Goal: Task Accomplishment & Management: Complete application form

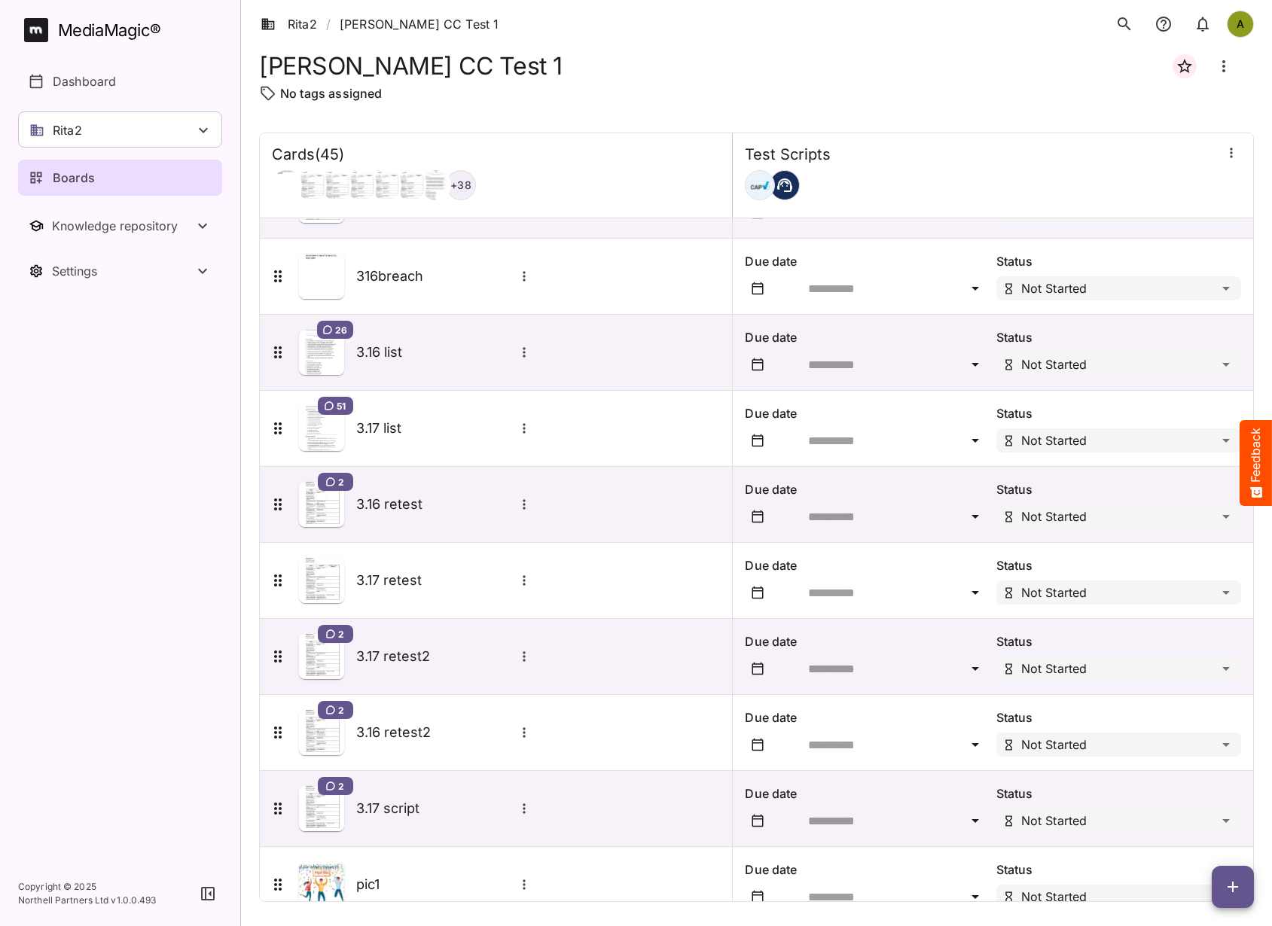
scroll to position [2751, 0]
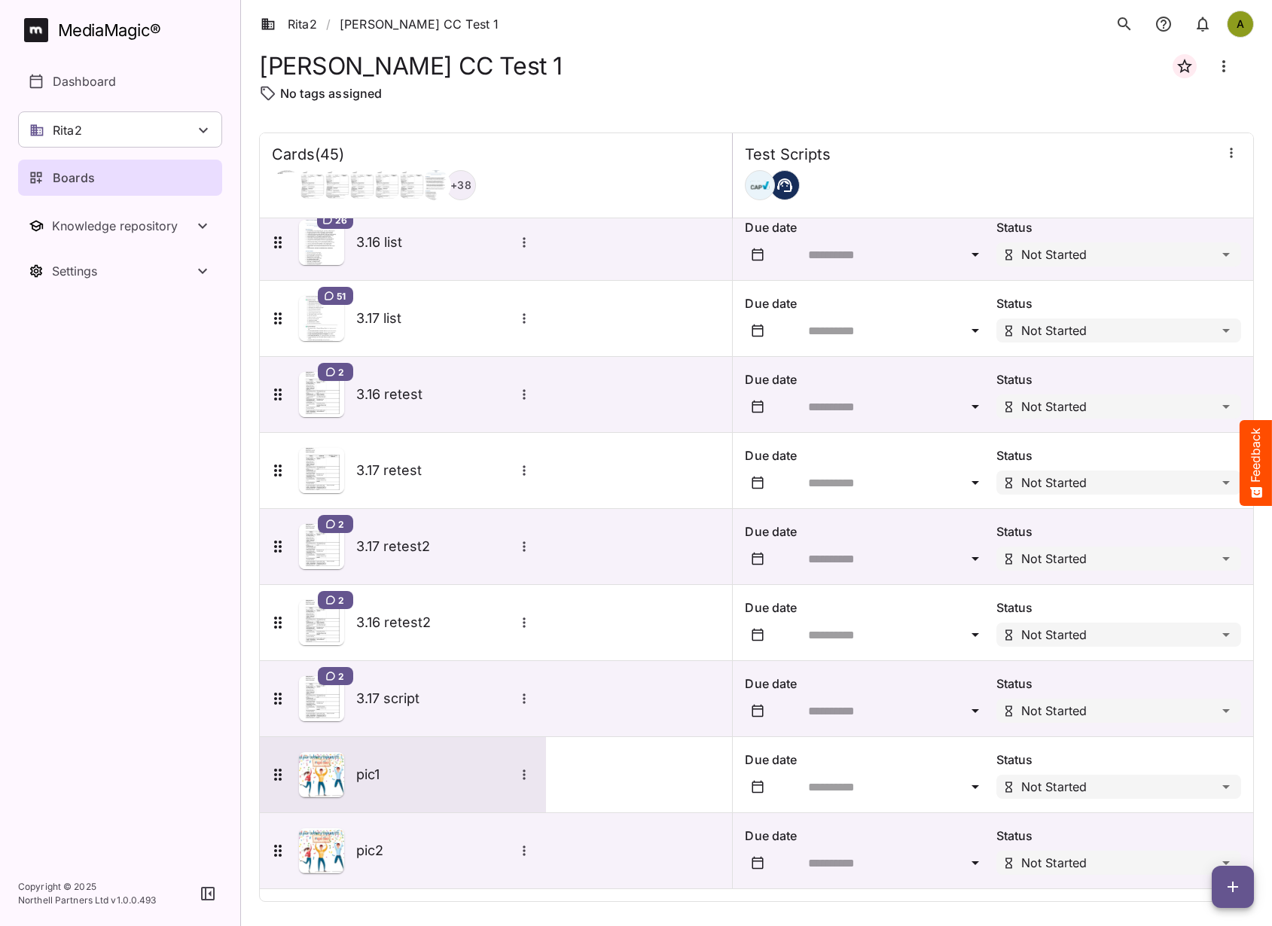
click at [376, 778] on h5 "pic1" at bounding box center [435, 775] width 158 height 18
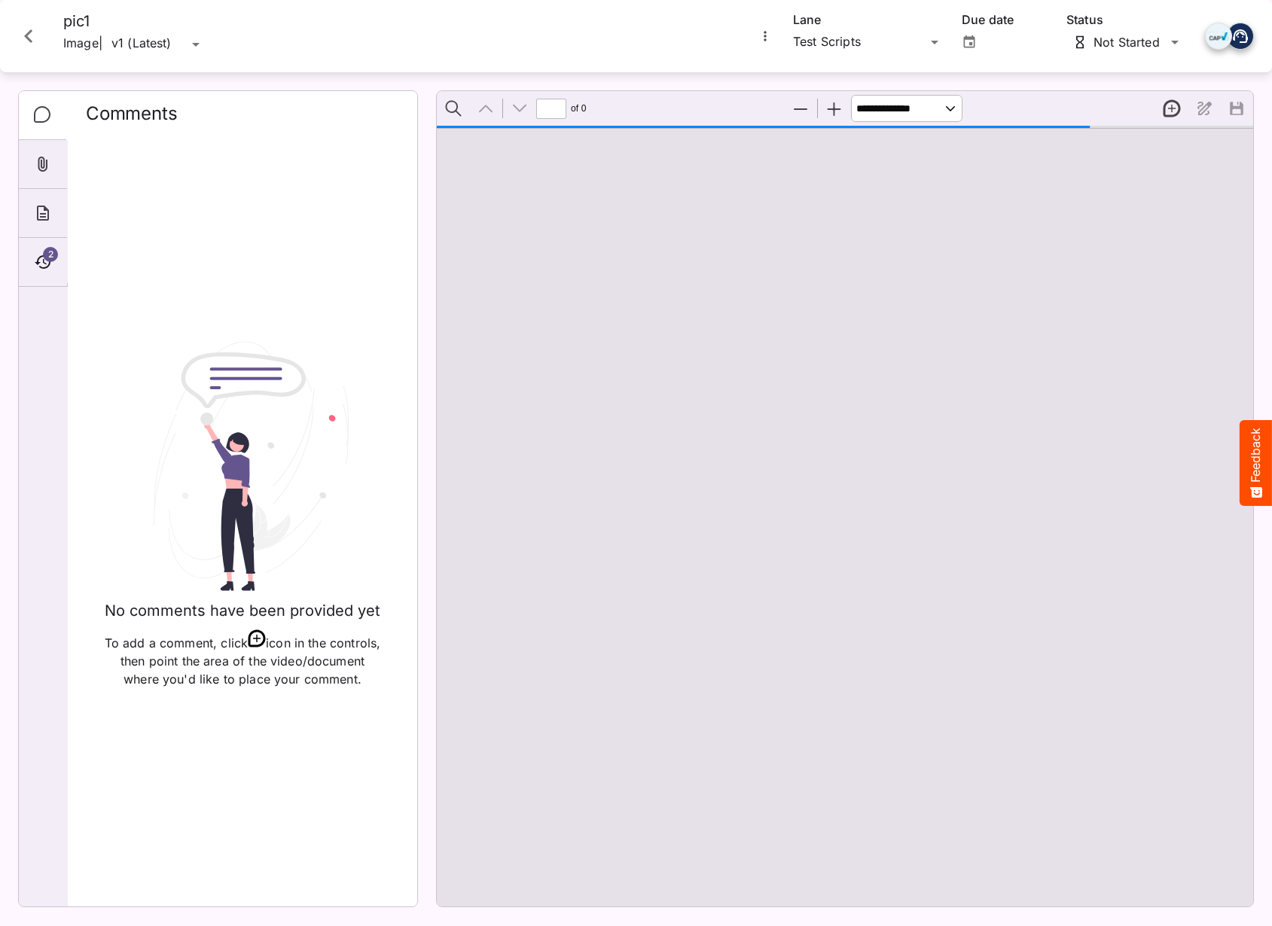
type input "*"
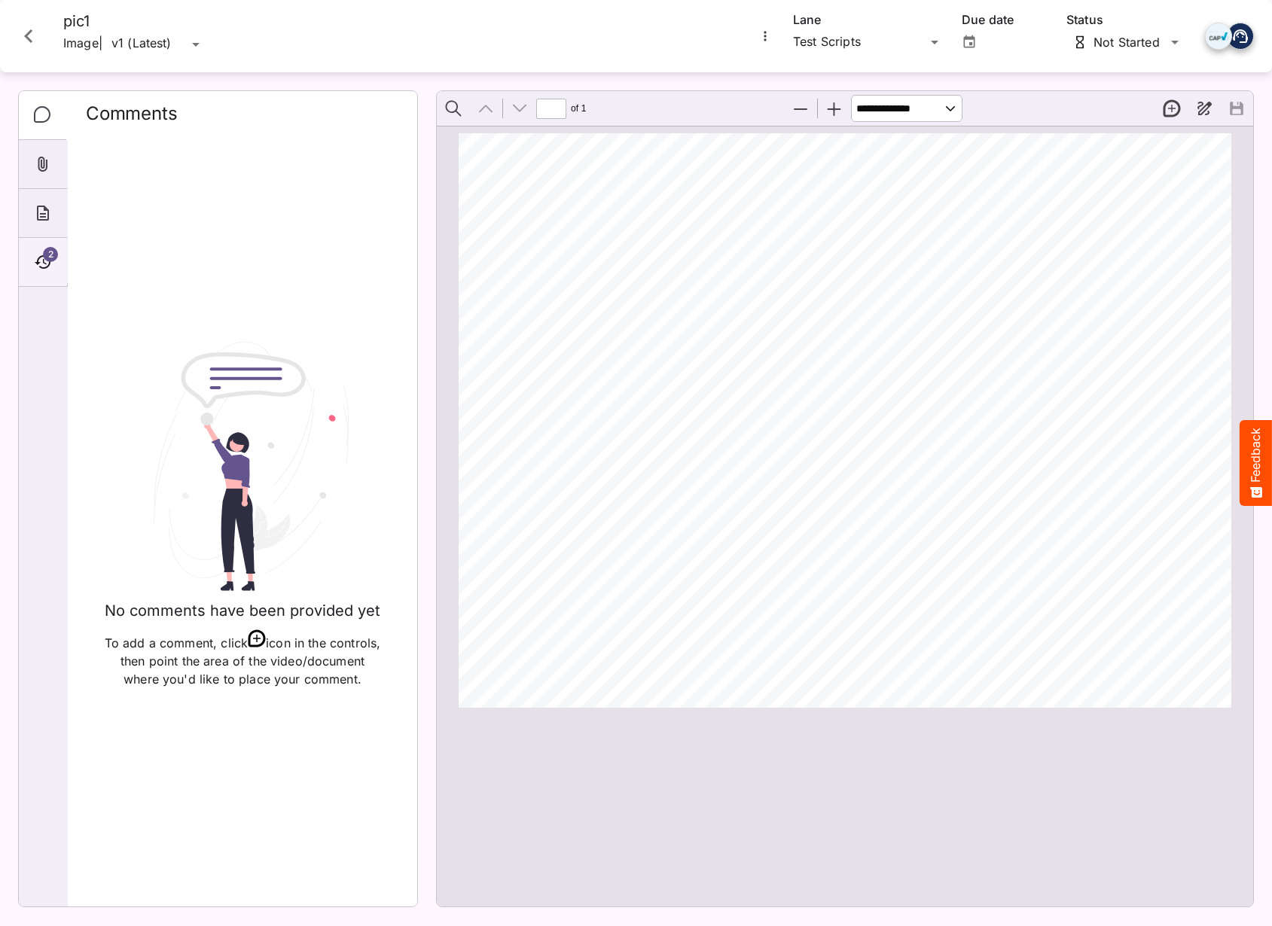
click at [47, 254] on span "2" at bounding box center [50, 254] width 15 height 15
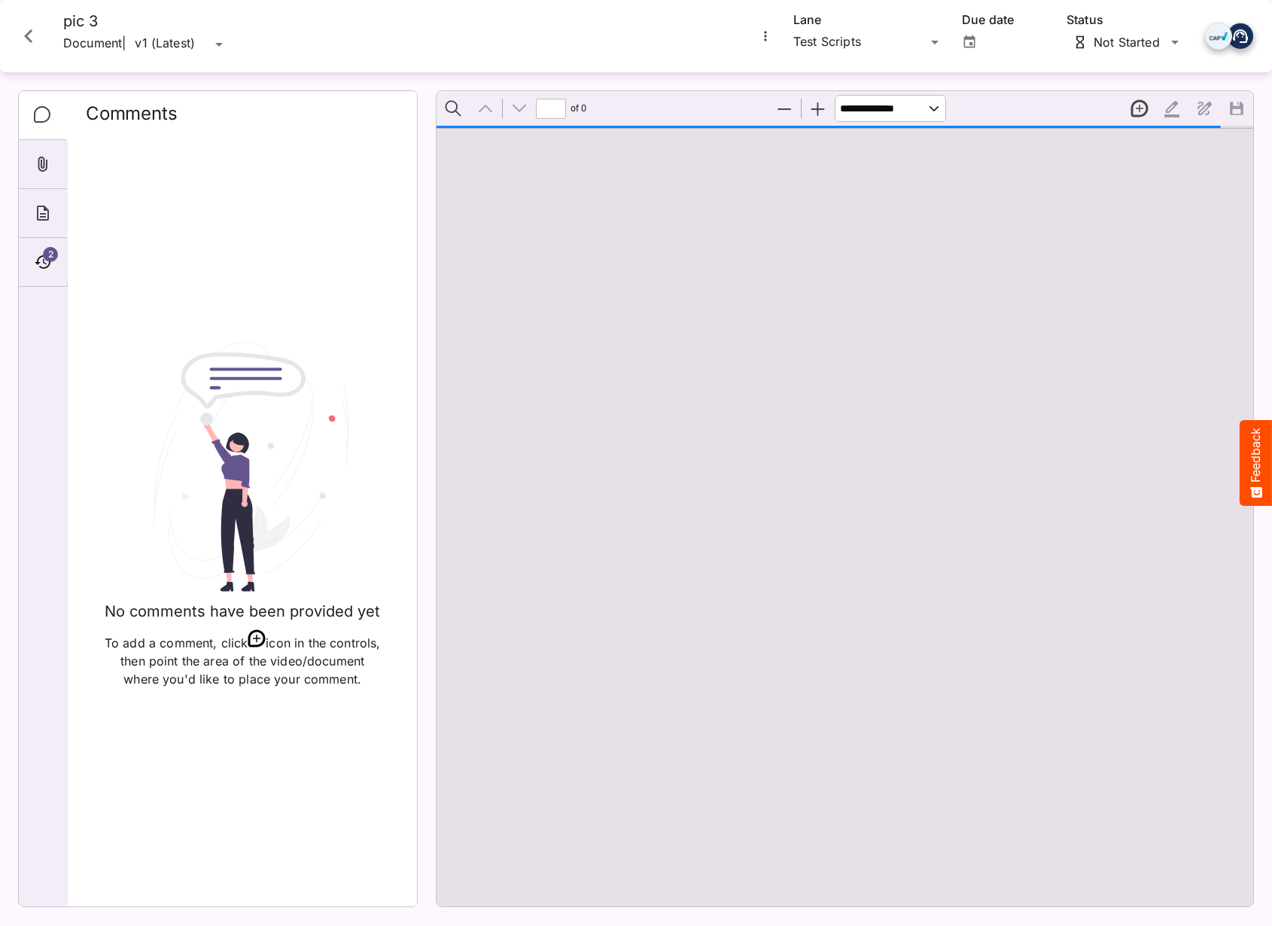
type input "*"
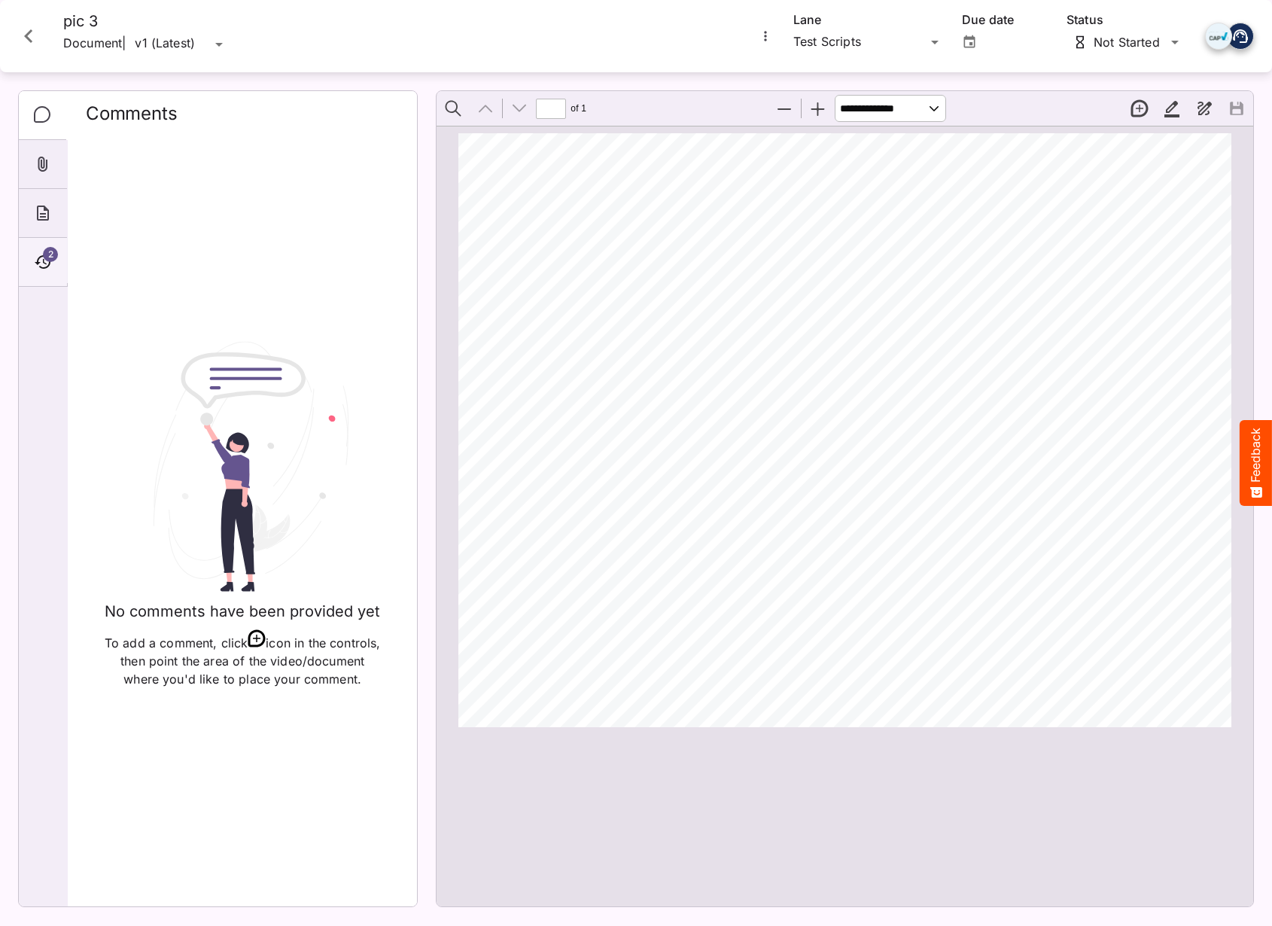
click at [39, 245] on div "2" at bounding box center [43, 262] width 48 height 49
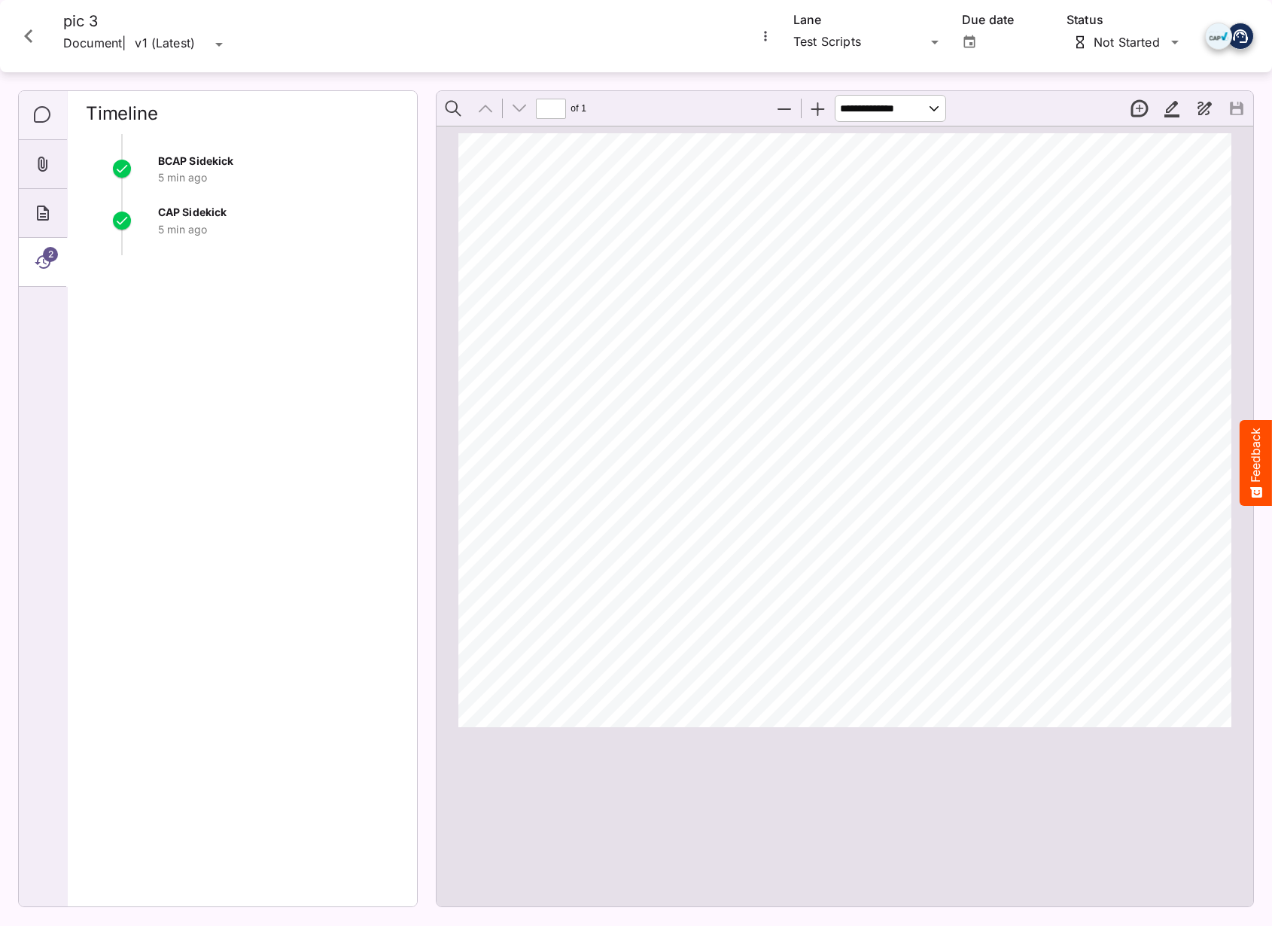
click at [50, 115] on icon "Comments" at bounding box center [43, 115] width 18 height 18
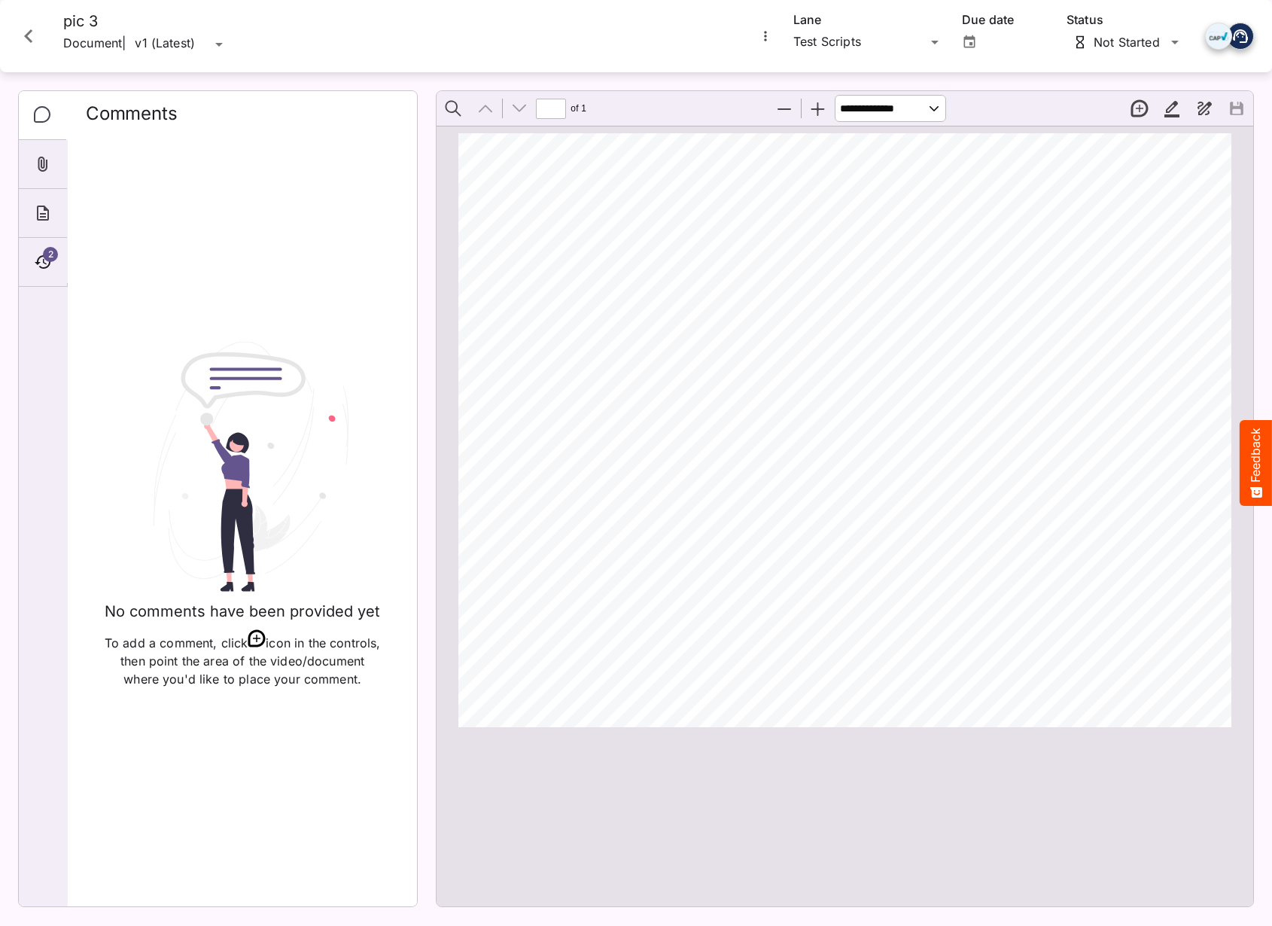
drag, startPoint x: 280, startPoint y: 176, endPoint x: 260, endPoint y: 169, distance: 21.7
click at [279, 175] on div "No comments have been provided yet To add a comment, click icon in the controls…" at bounding box center [242, 514] width 313 height 760
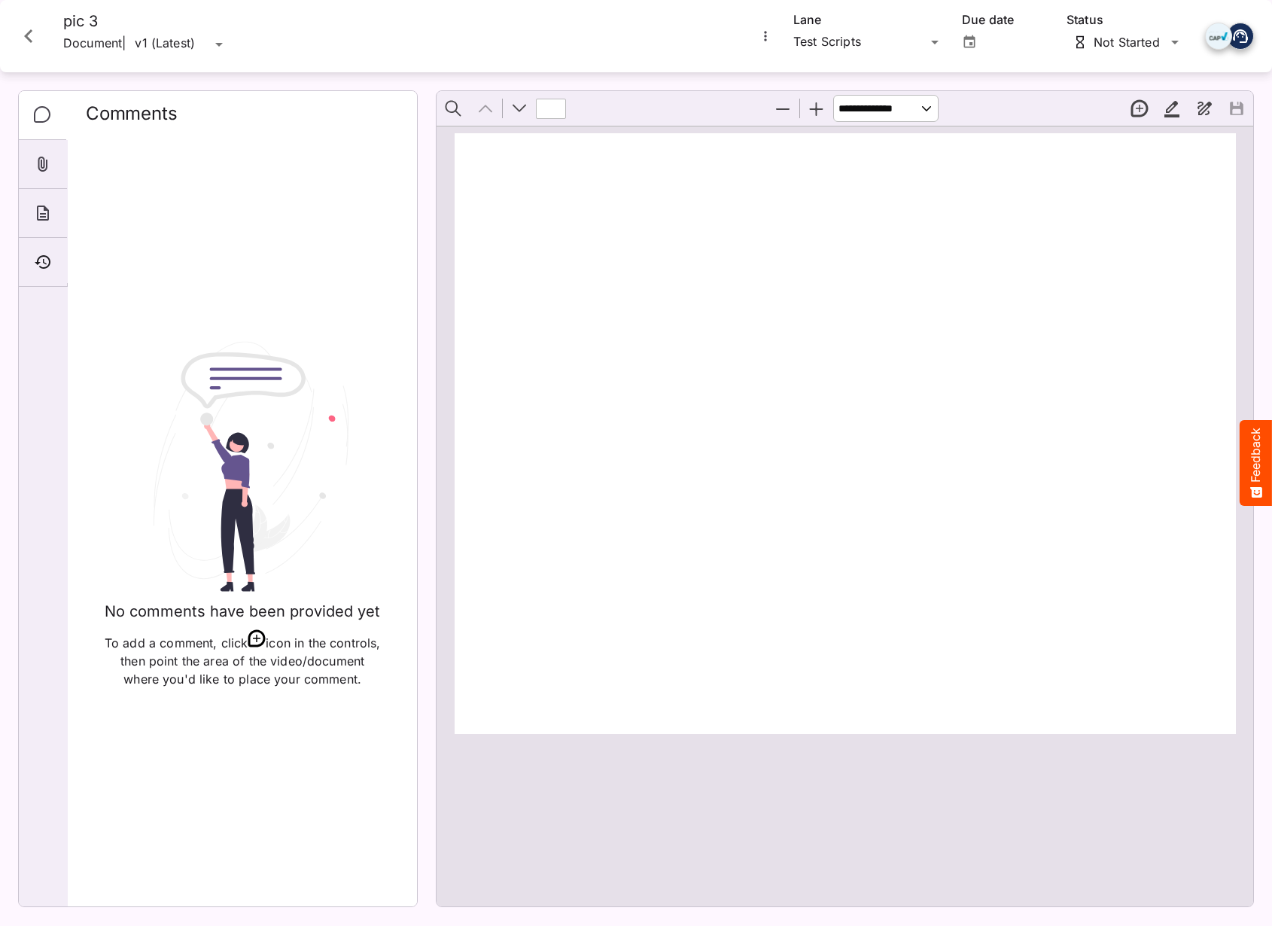
type input "*"
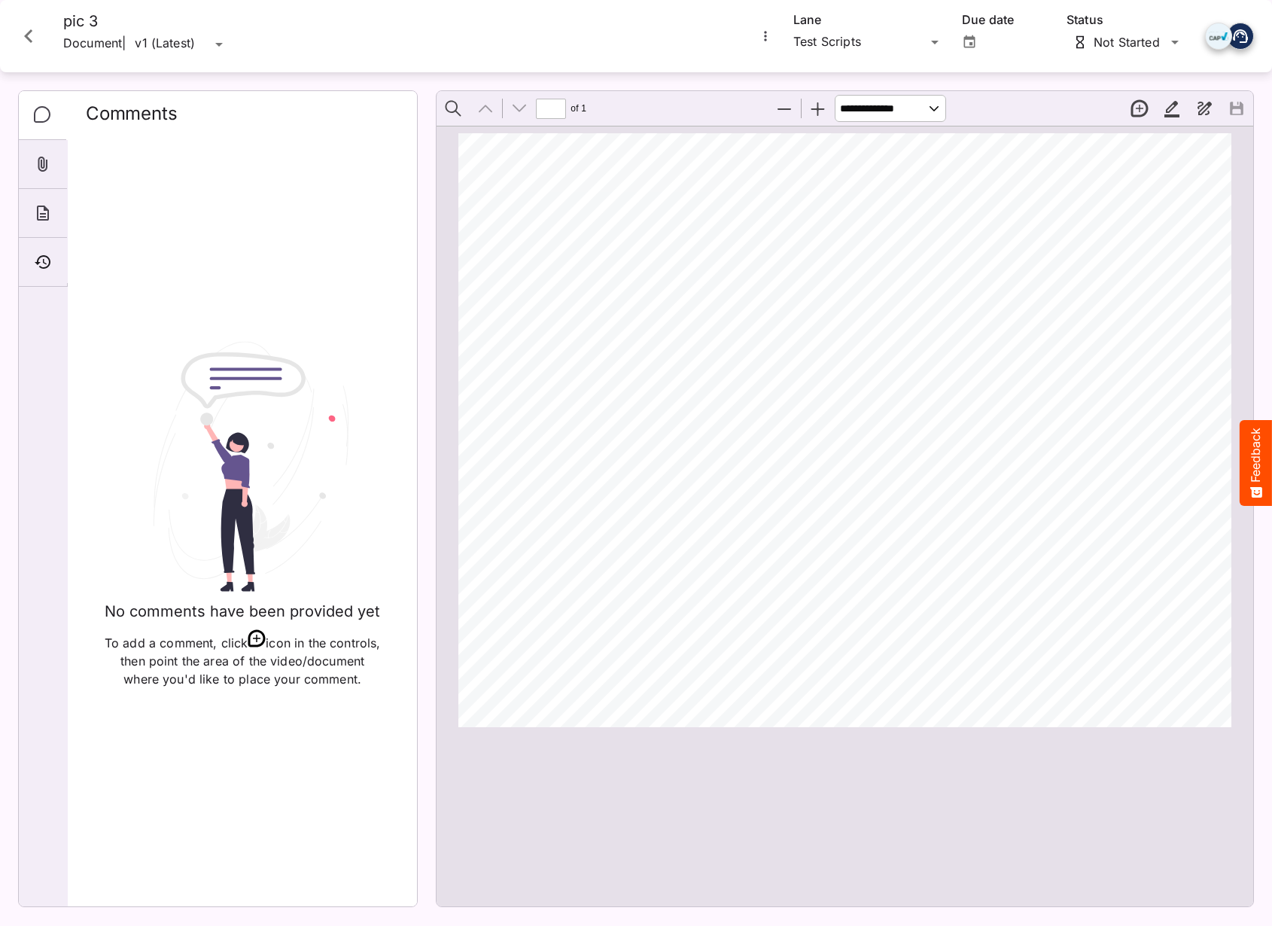
click at [38, 40] on icon "Close card" at bounding box center [28, 36] width 27 height 27
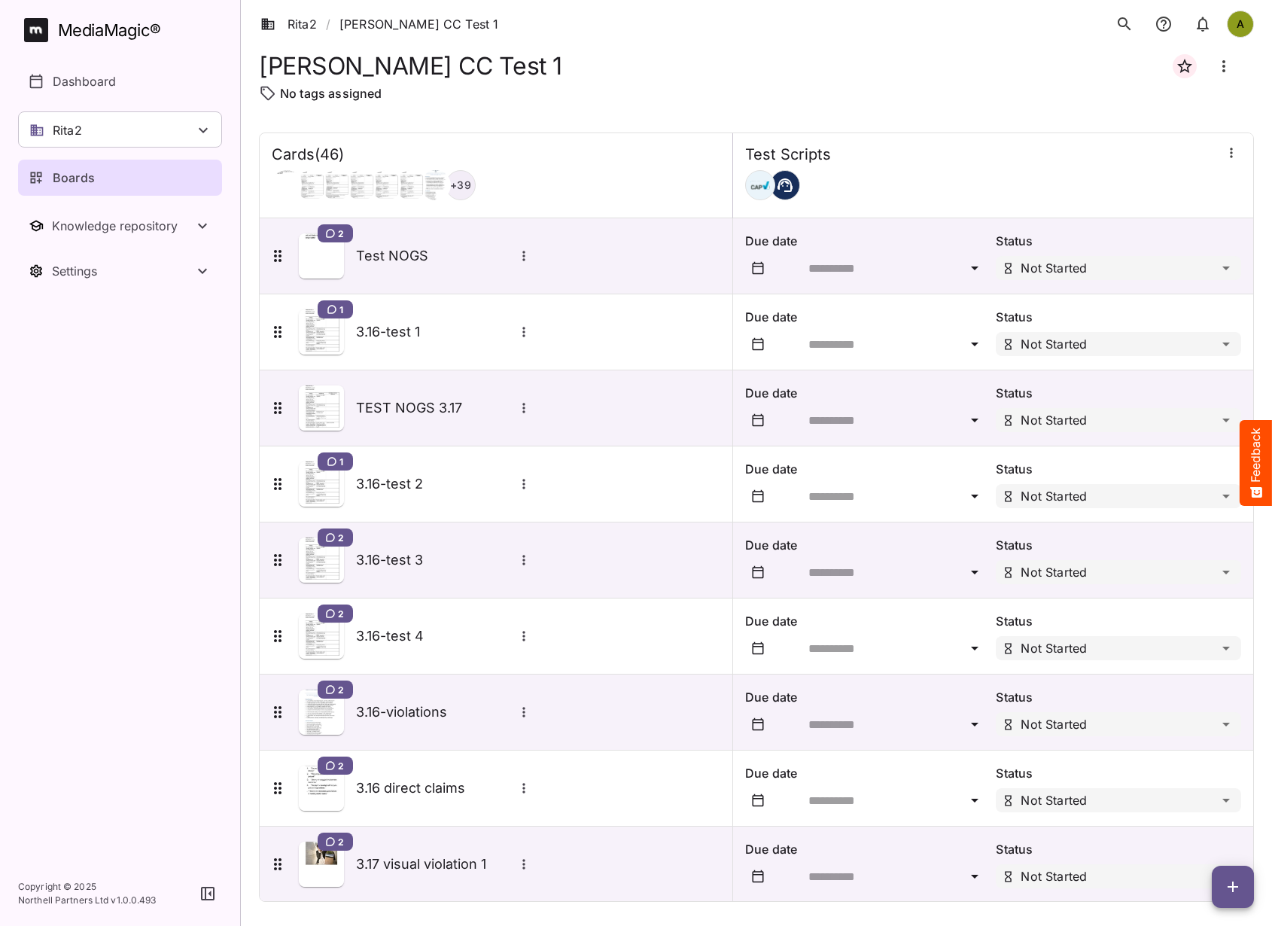
click at [137, 169] on div "Boards" at bounding box center [121, 178] width 184 height 18
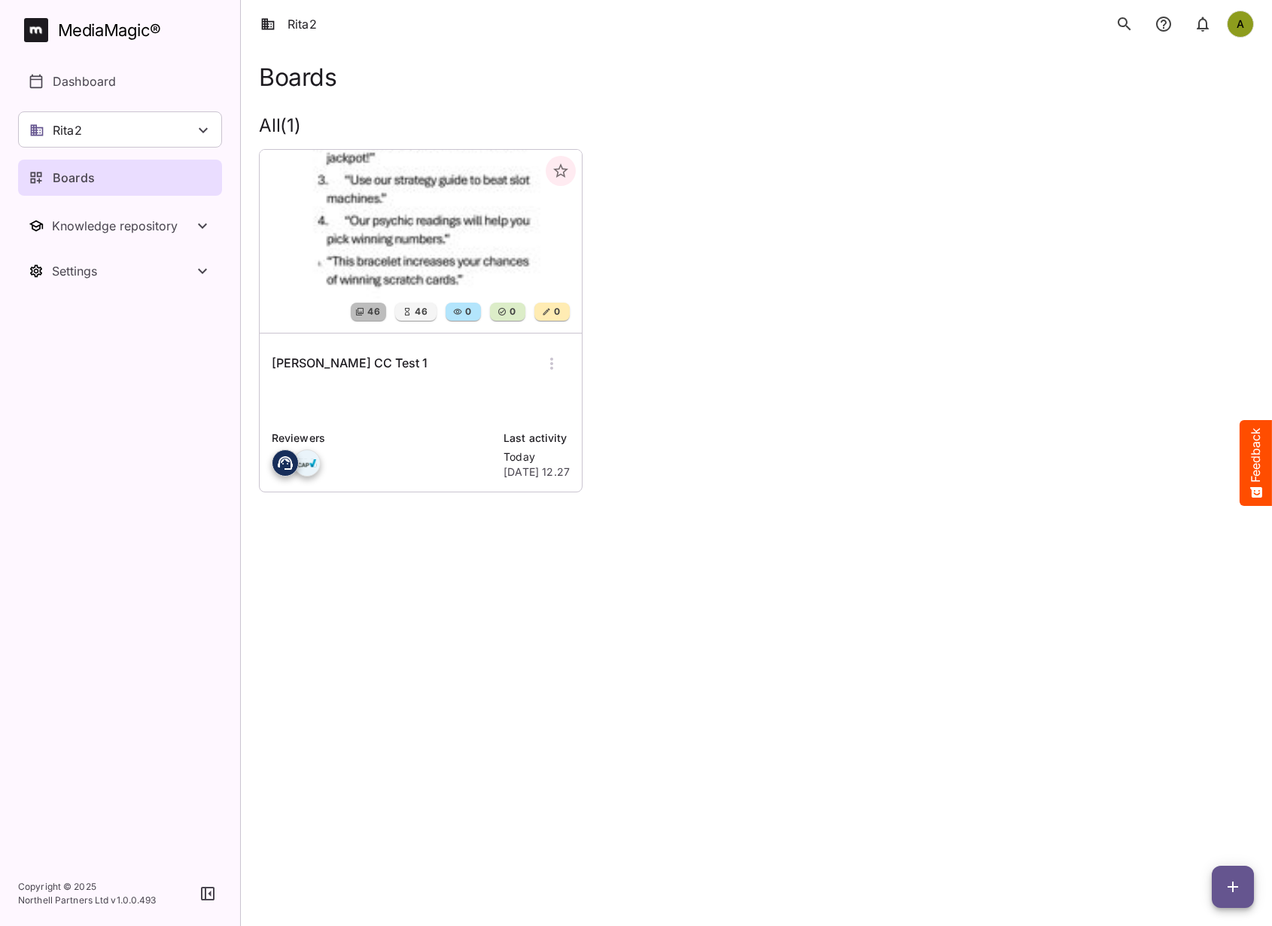
click at [317, 350] on div "Rita CC Test 1" at bounding box center [421, 364] width 298 height 36
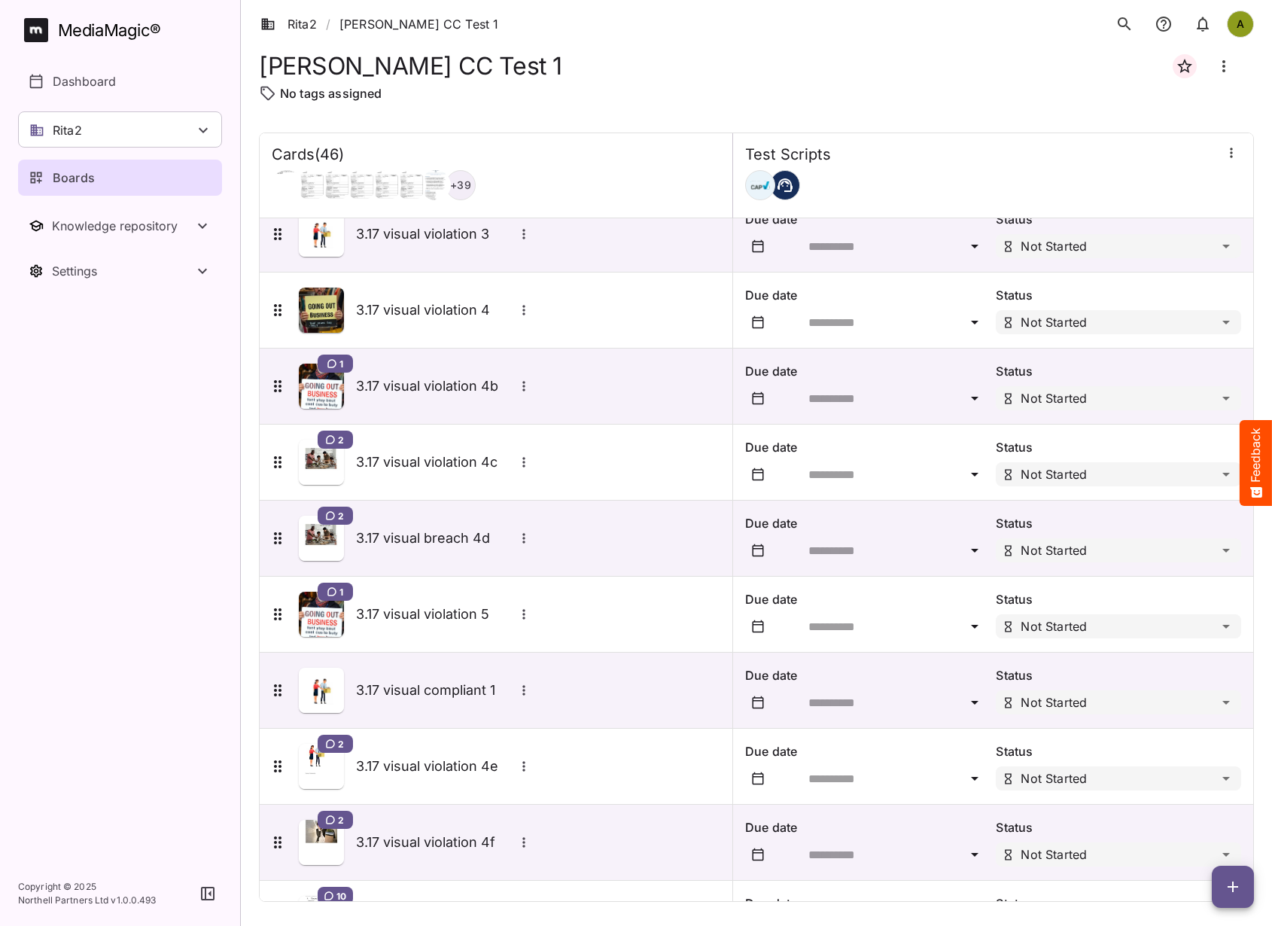
scroll to position [737, 0]
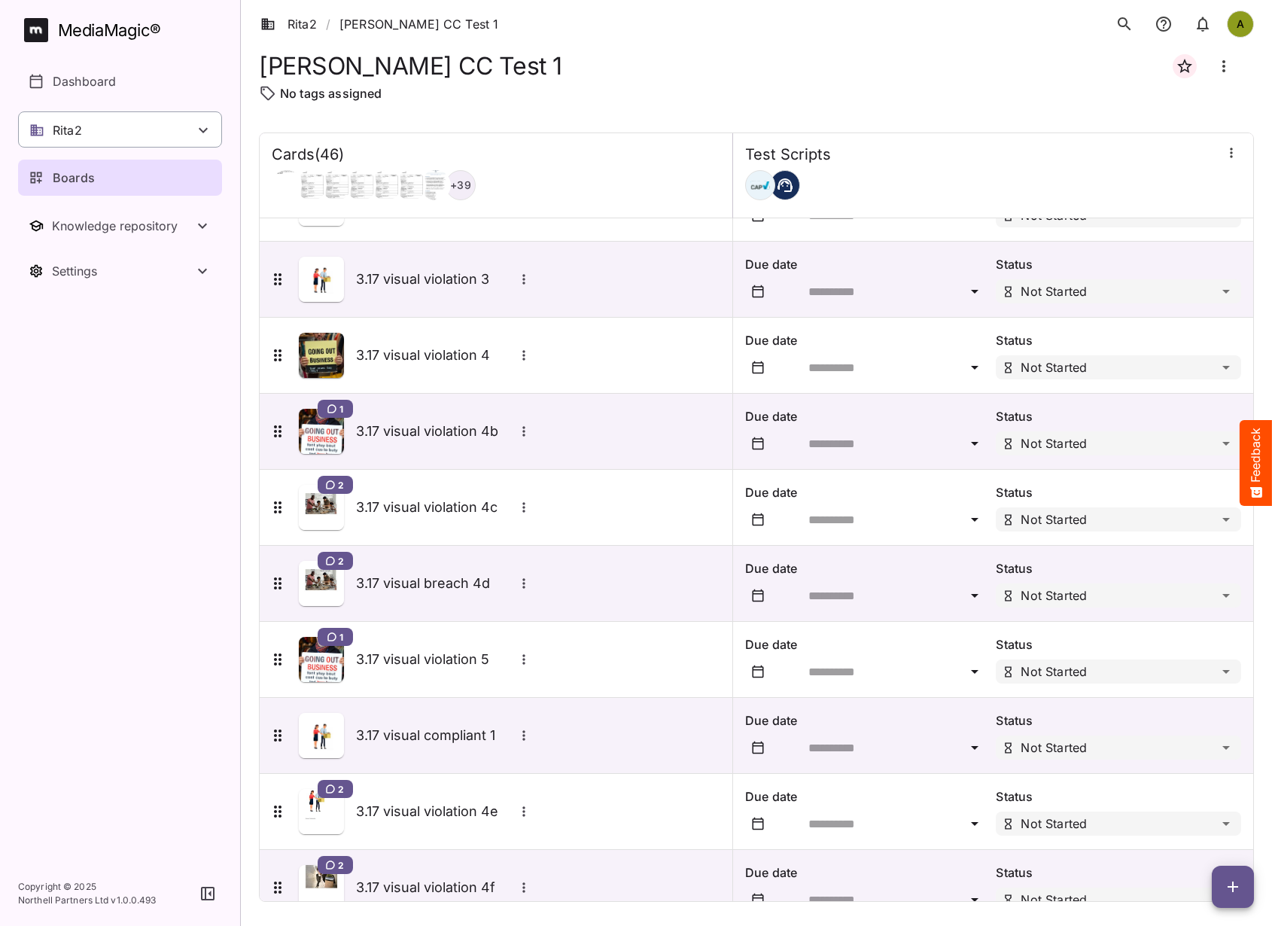
click at [84, 130] on div "Rita2" at bounding box center [120, 129] width 204 height 36
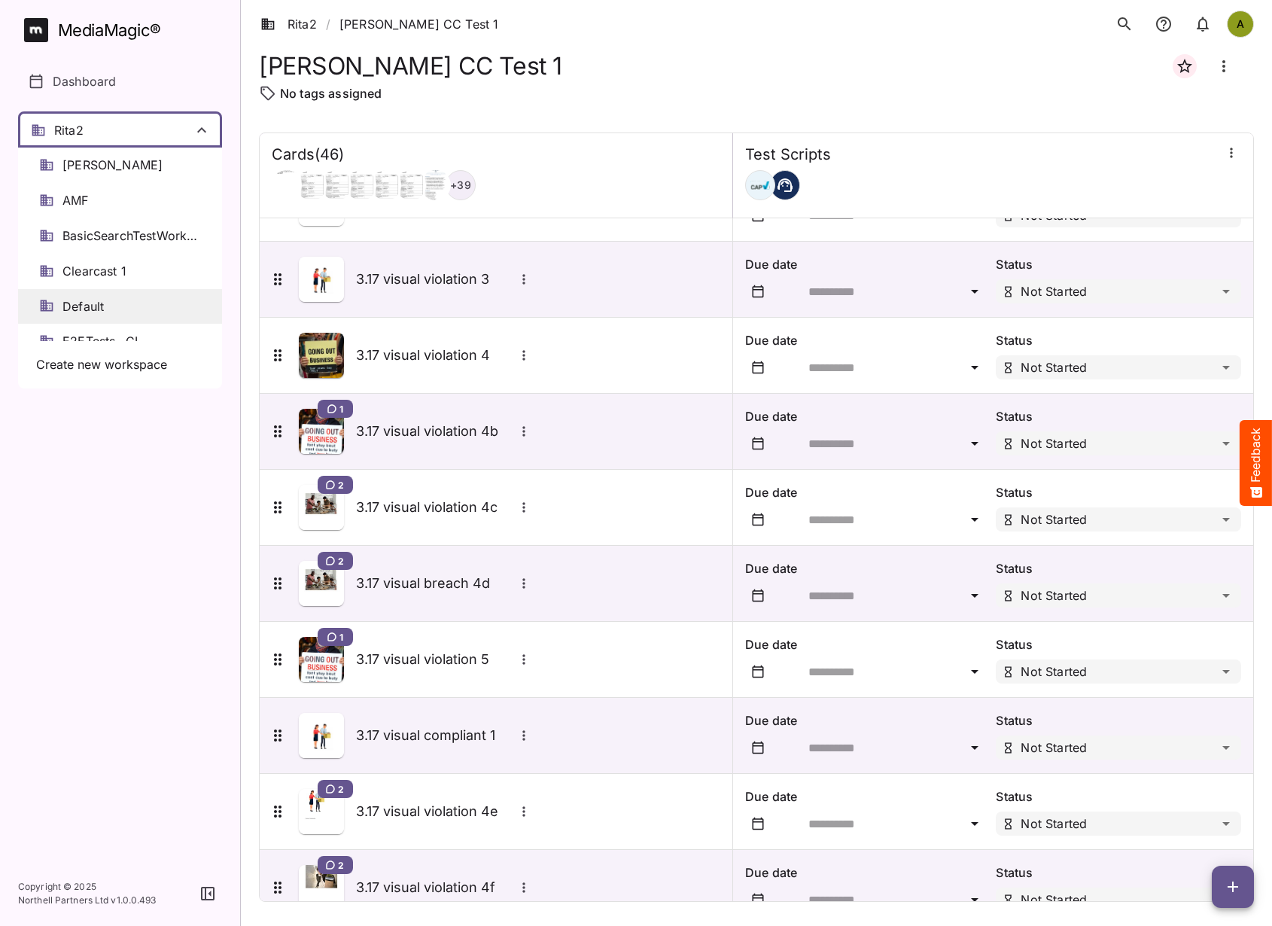
click at [104, 302] on span "Default" at bounding box center [82, 306] width 41 height 17
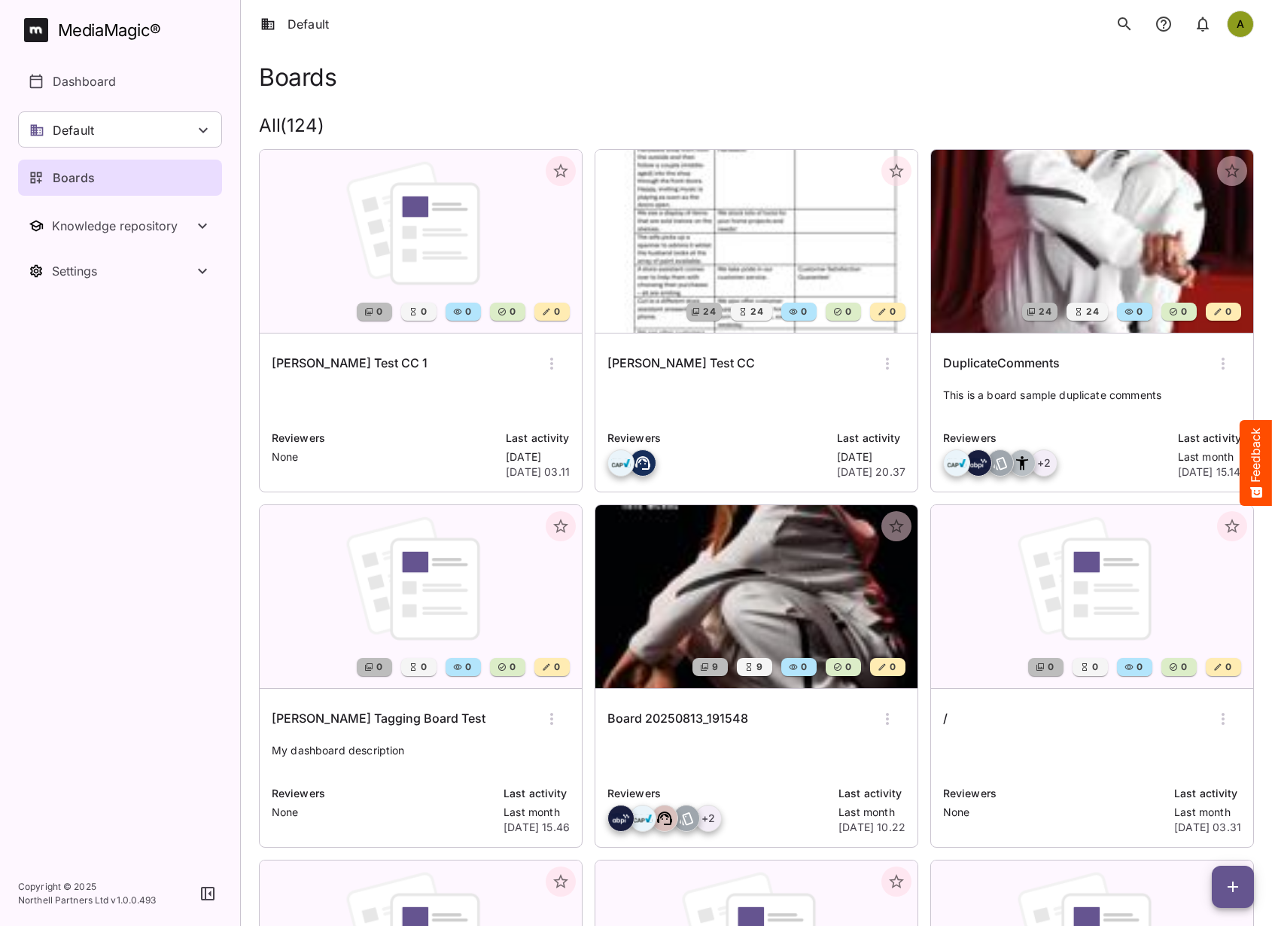
click at [703, 356] on div "[PERSON_NAME] Test CC" at bounding box center [757, 364] width 298 height 36
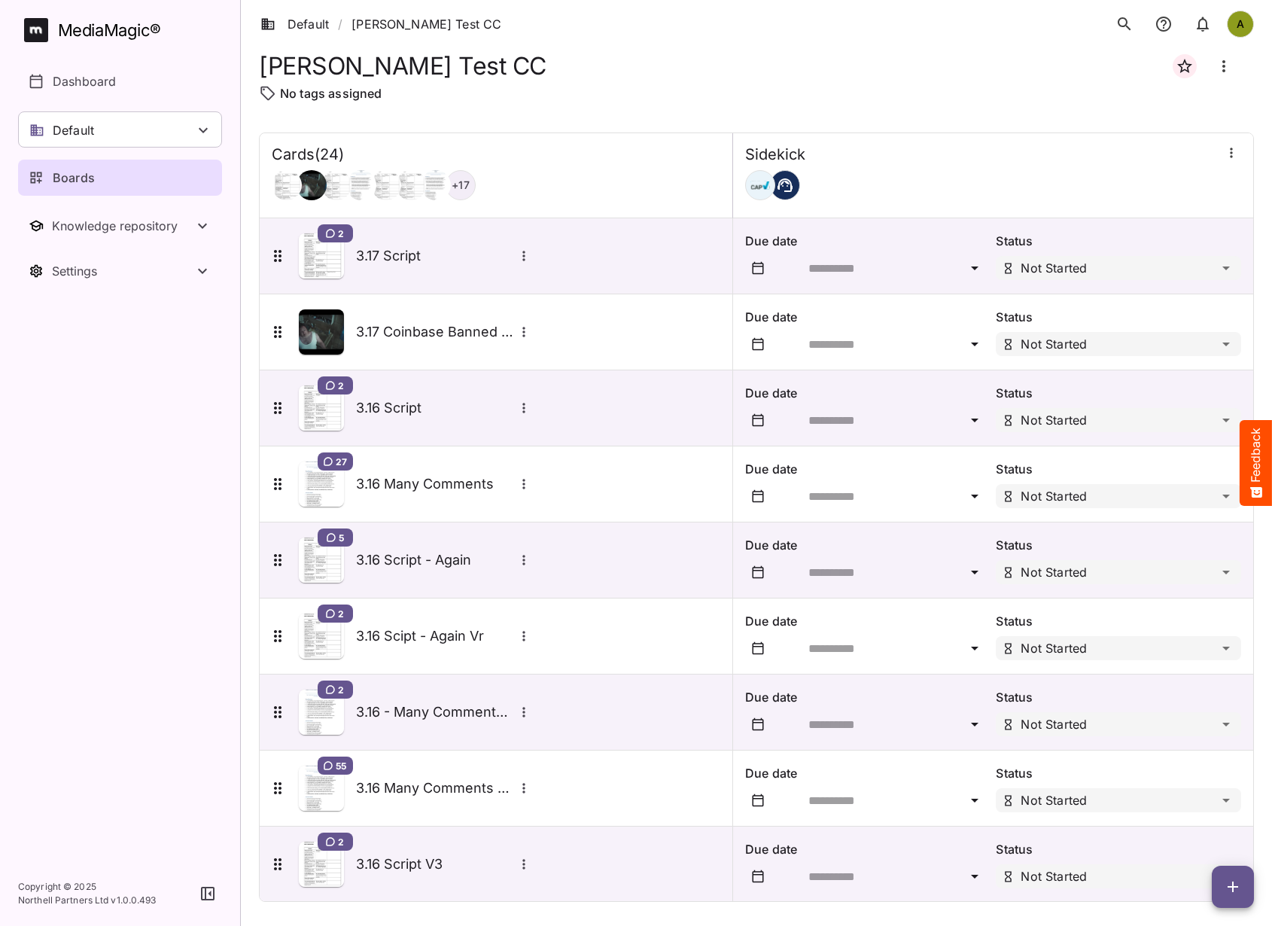
click at [1241, 889] on icon "button" at bounding box center [1233, 887] width 18 height 18
click at [1213, 796] on p "Add new card" at bounding box center [1195, 790] width 81 height 18
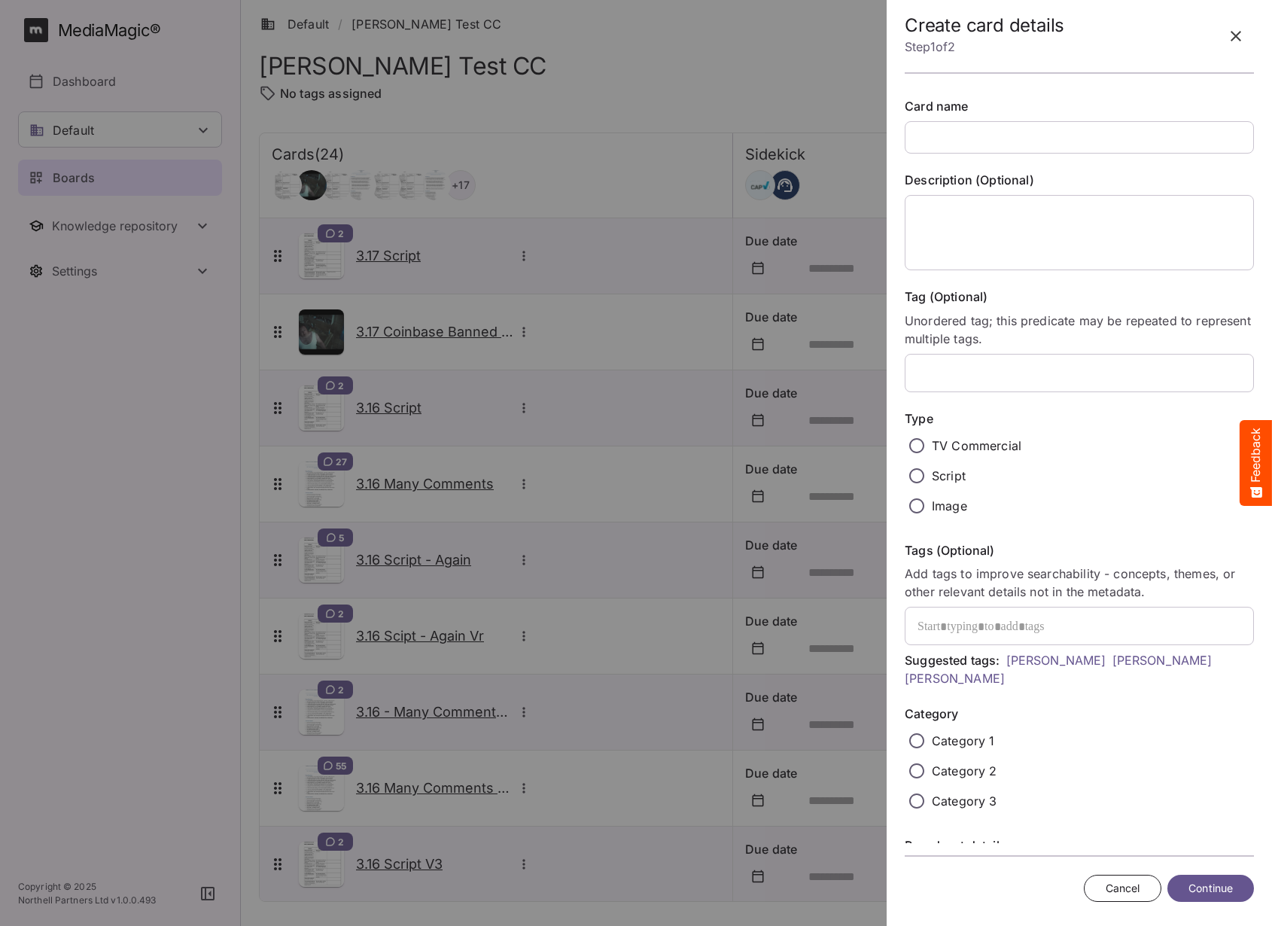
click at [1015, 130] on input "text" at bounding box center [1079, 137] width 349 height 32
type input "***"
click at [1235, 35] on icon "button" at bounding box center [1236, 36] width 11 height 11
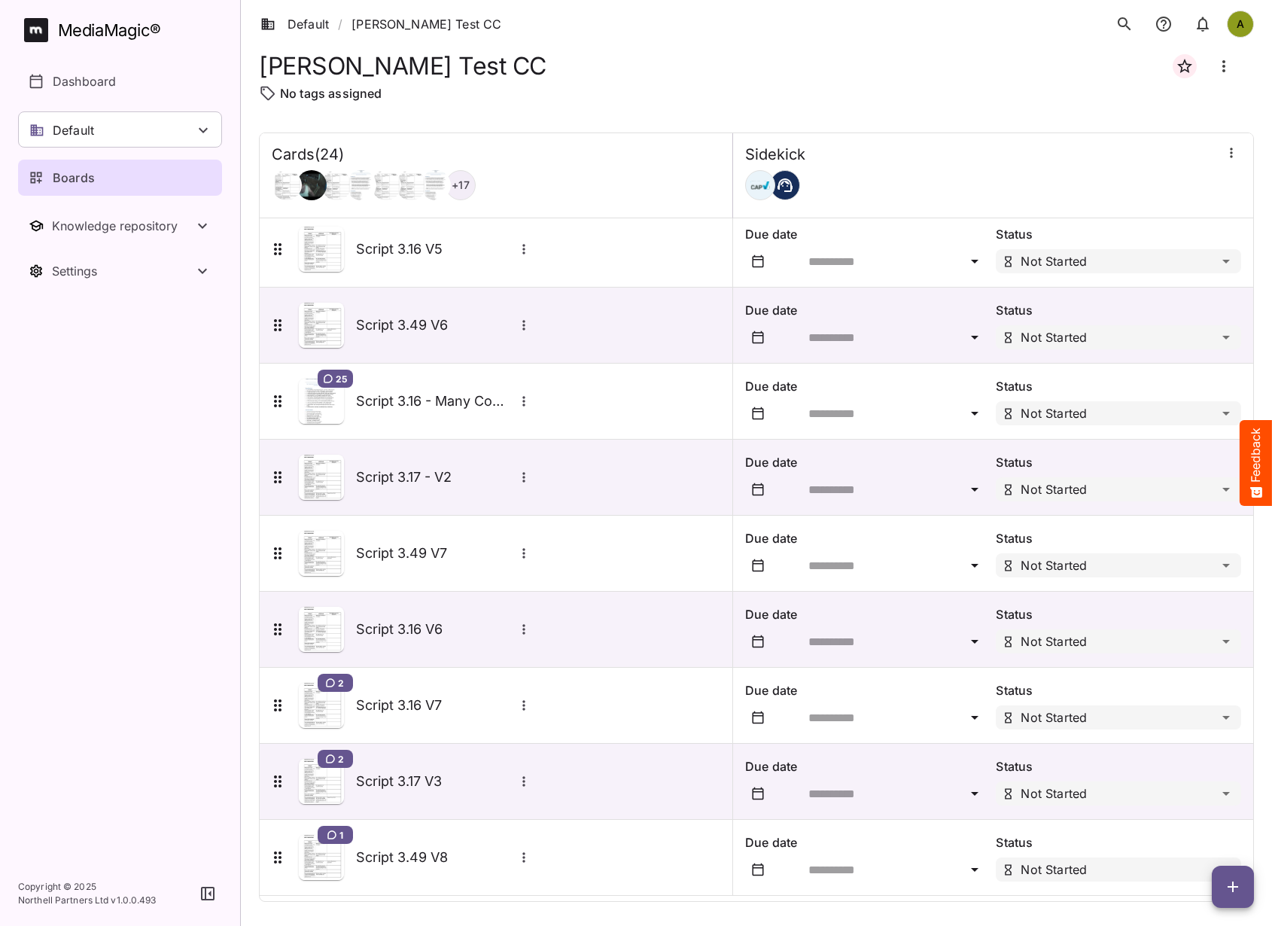
scroll to position [1154, 0]
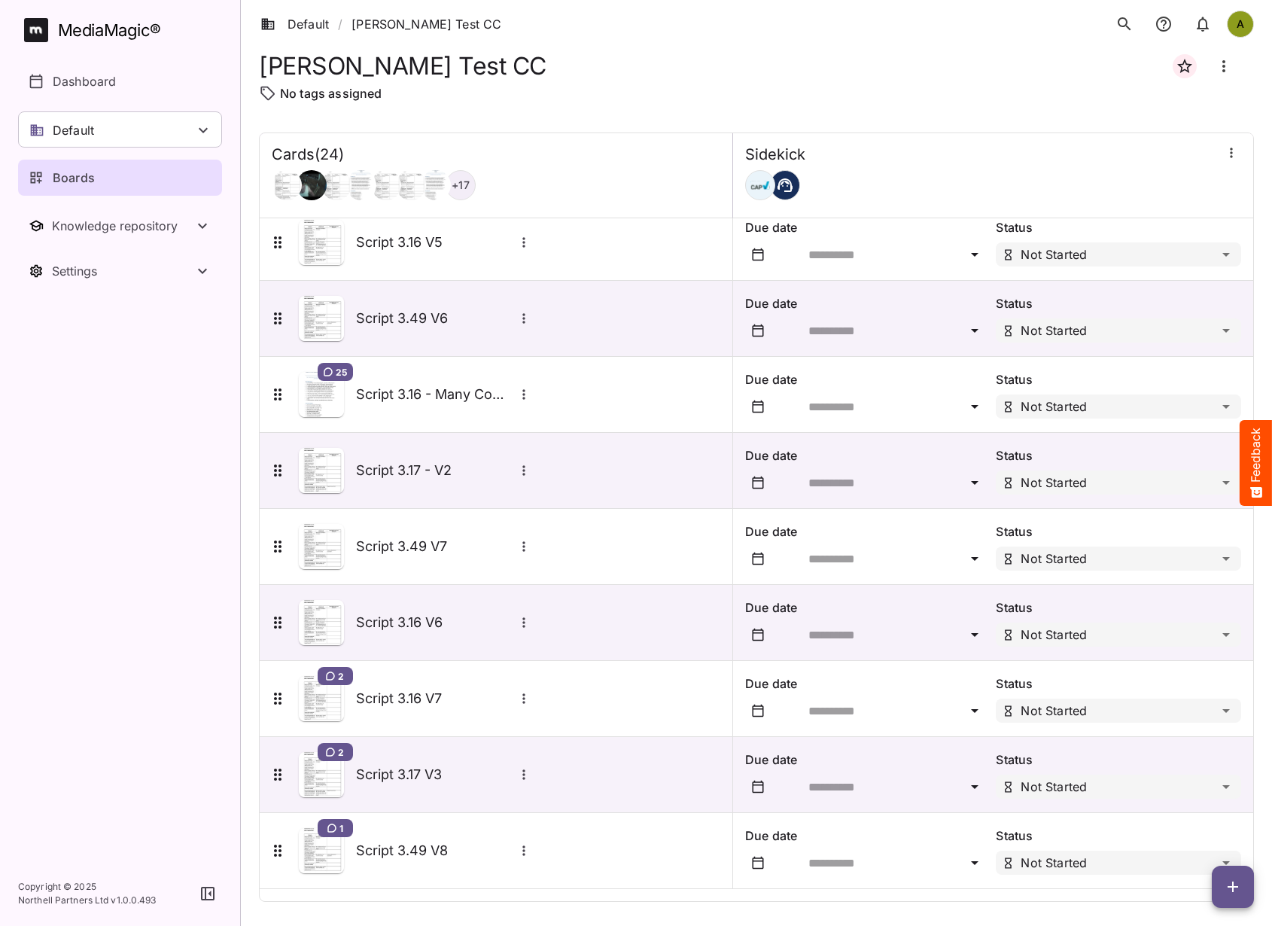
click at [1249, 894] on span "button" at bounding box center [1233, 887] width 42 height 18
click at [1170, 787] on p "Add new card" at bounding box center [1195, 790] width 81 height 18
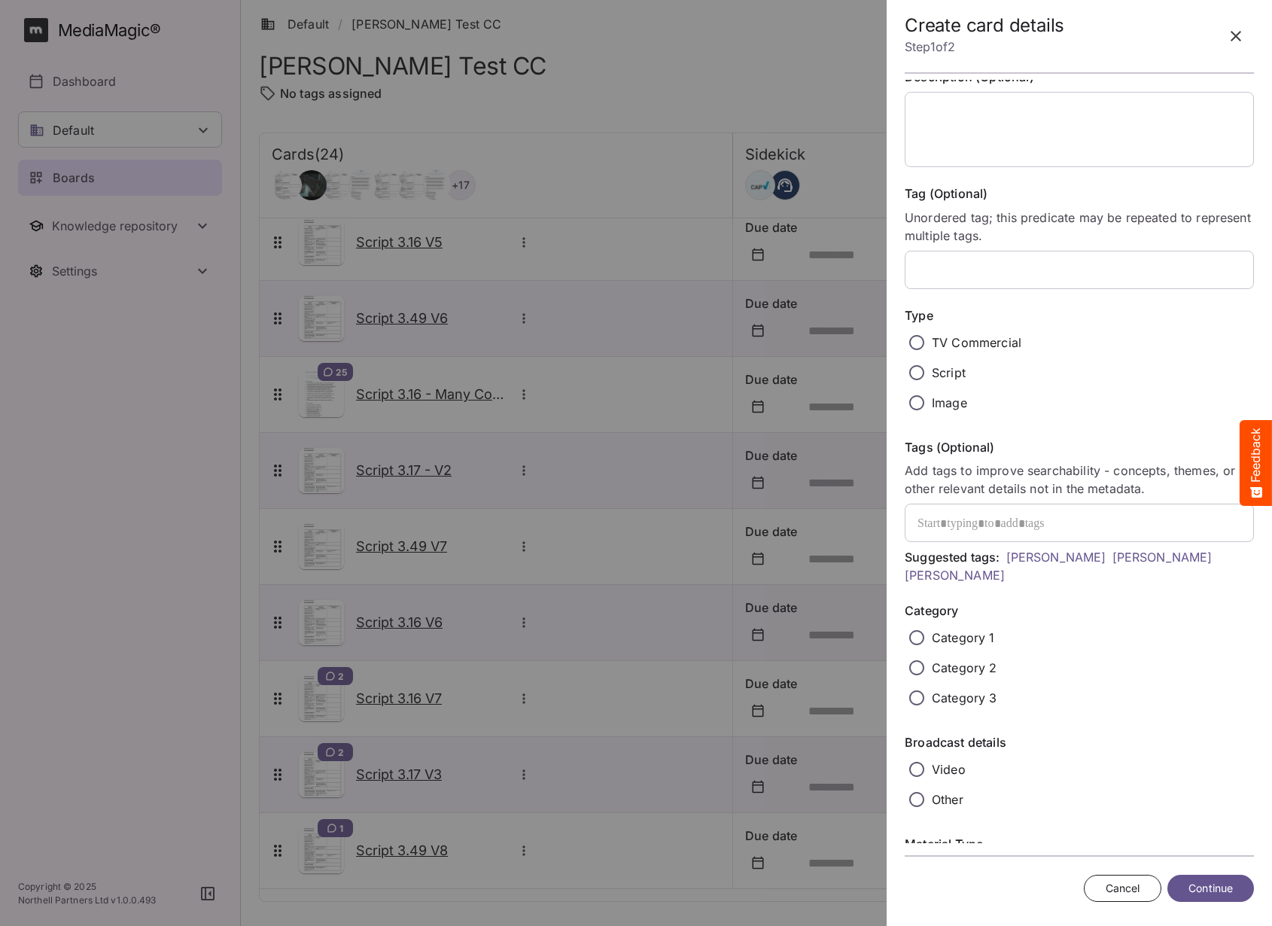
scroll to position [97, 0]
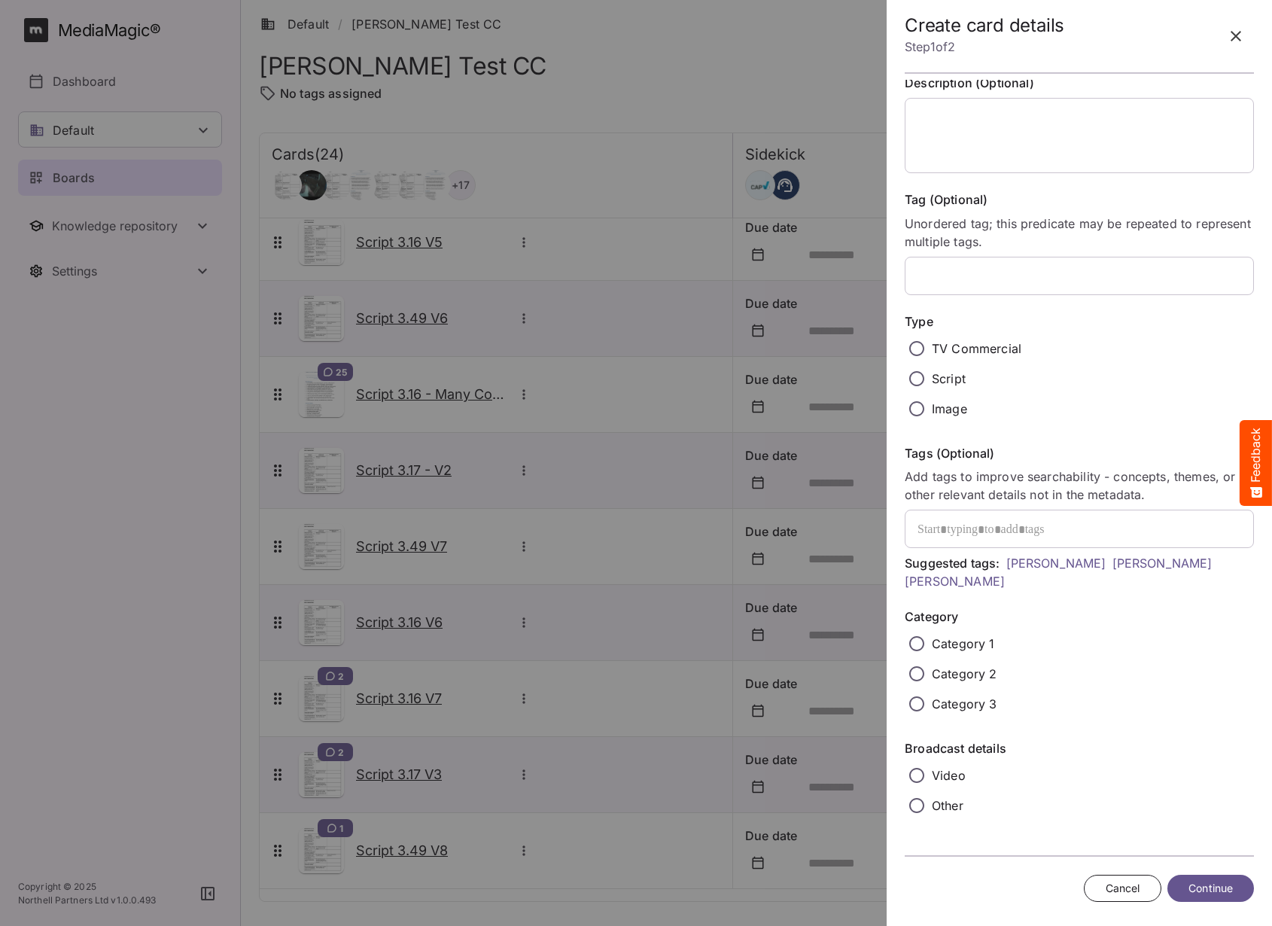
click at [951, 375] on p "Script" at bounding box center [949, 379] width 34 height 18
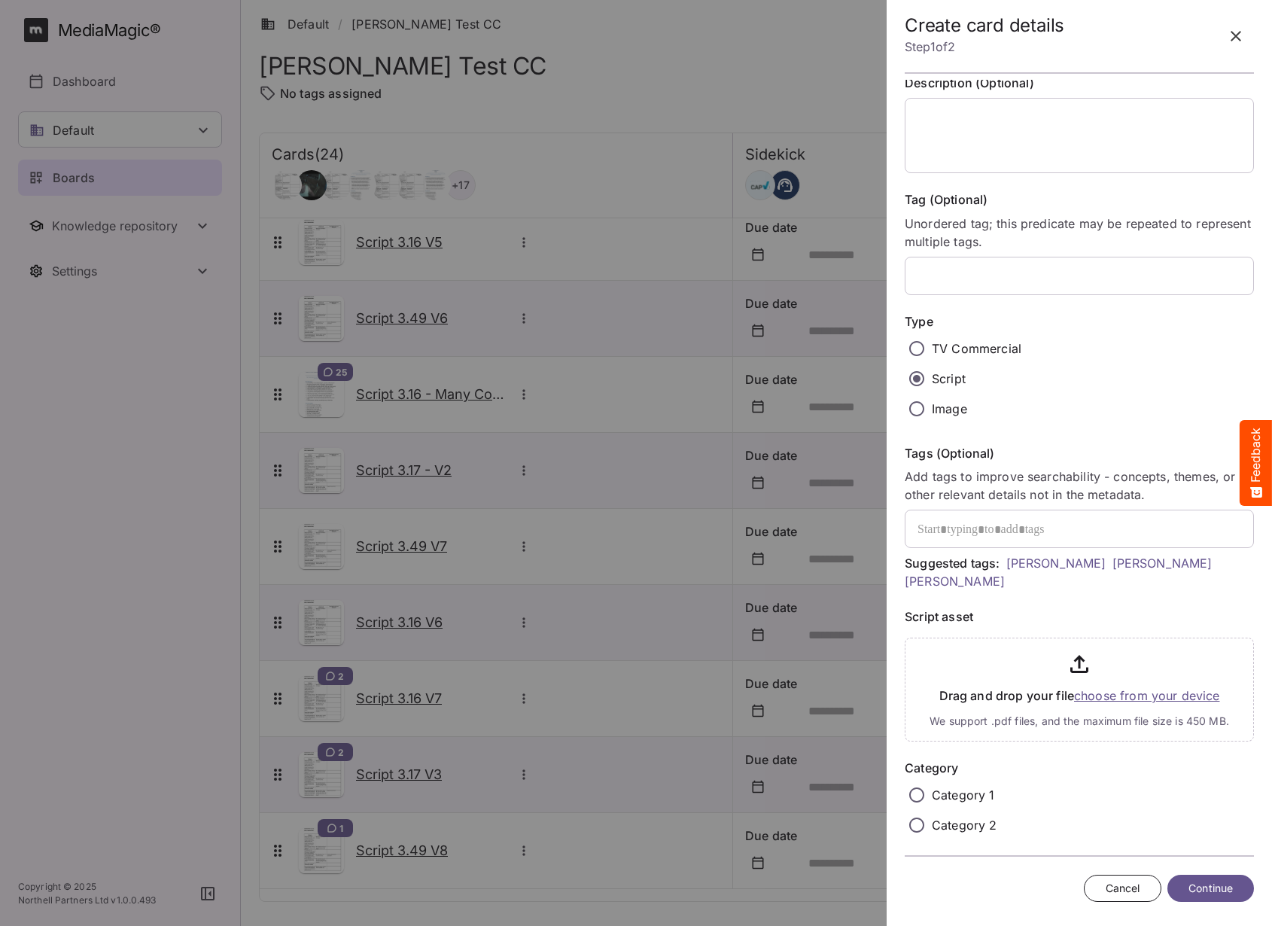
click at [1096, 692] on input "file" at bounding box center [1079, 687] width 349 height 110
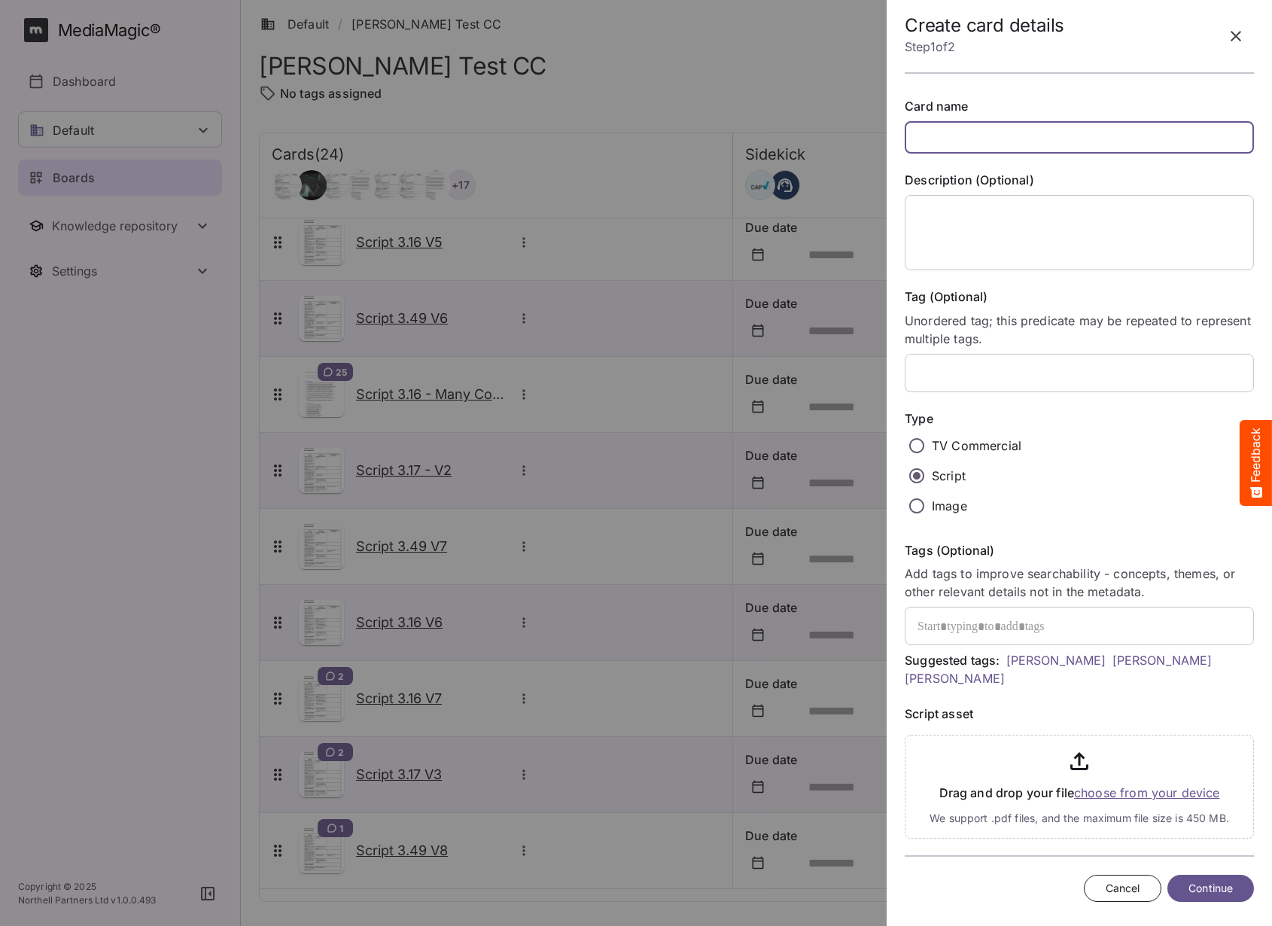
click at [1079, 147] on input "text" at bounding box center [1079, 137] width 349 height 32
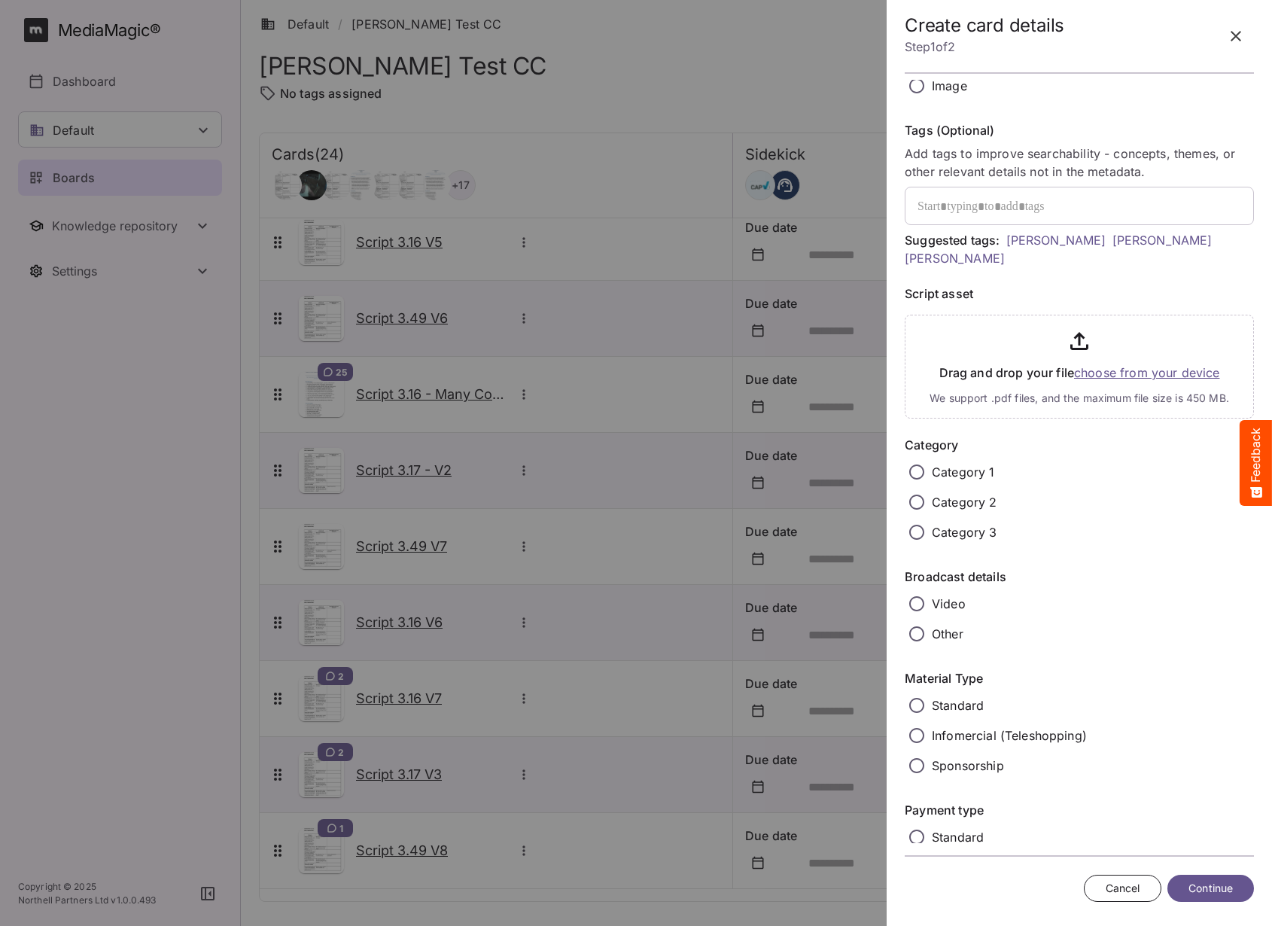
scroll to position [437, 0]
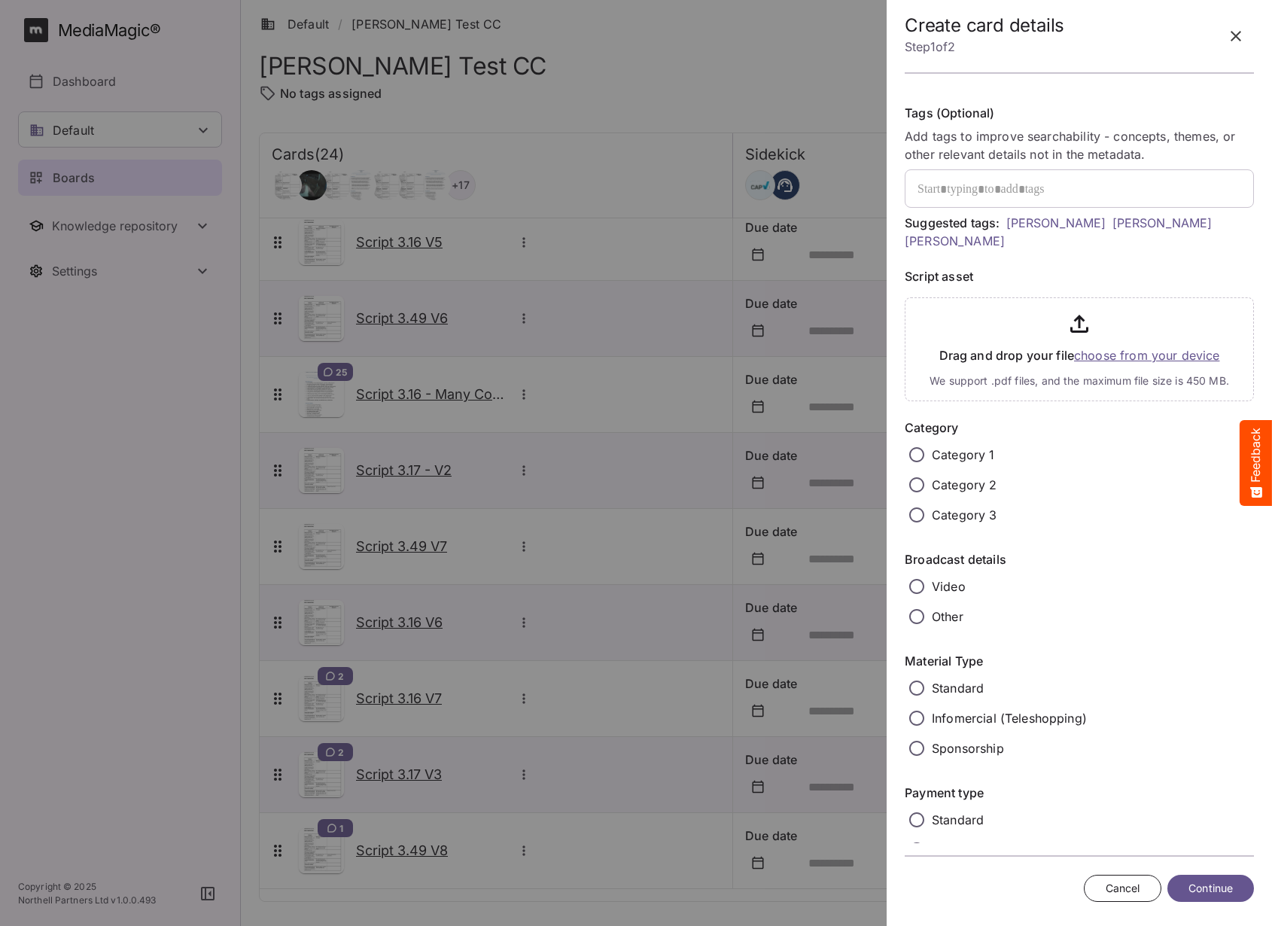
type input "**********"
click at [1098, 376] on input "file" at bounding box center [1079, 346] width 349 height 110
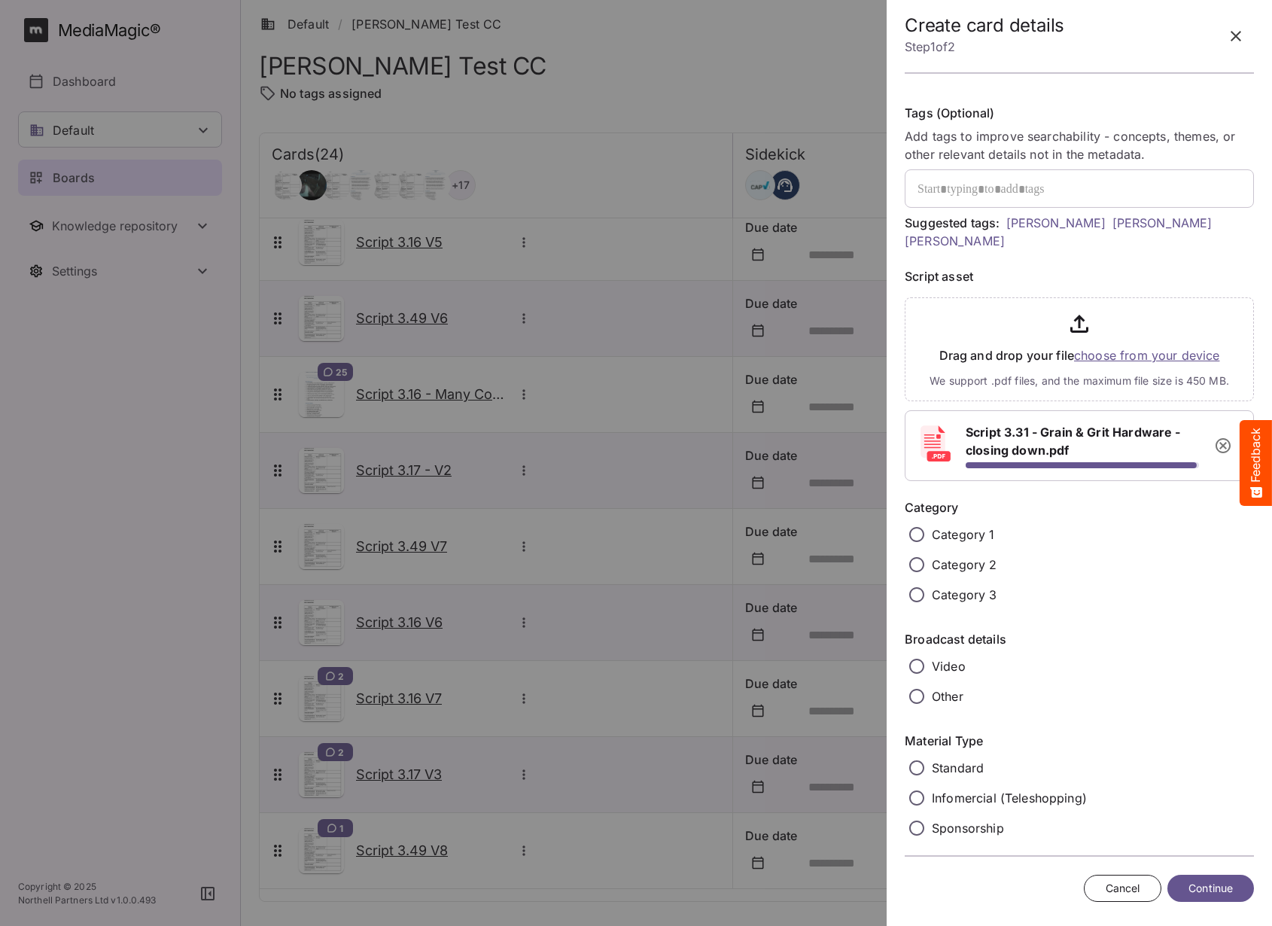
click at [961, 542] on p "Category 1" at bounding box center [963, 534] width 63 height 18
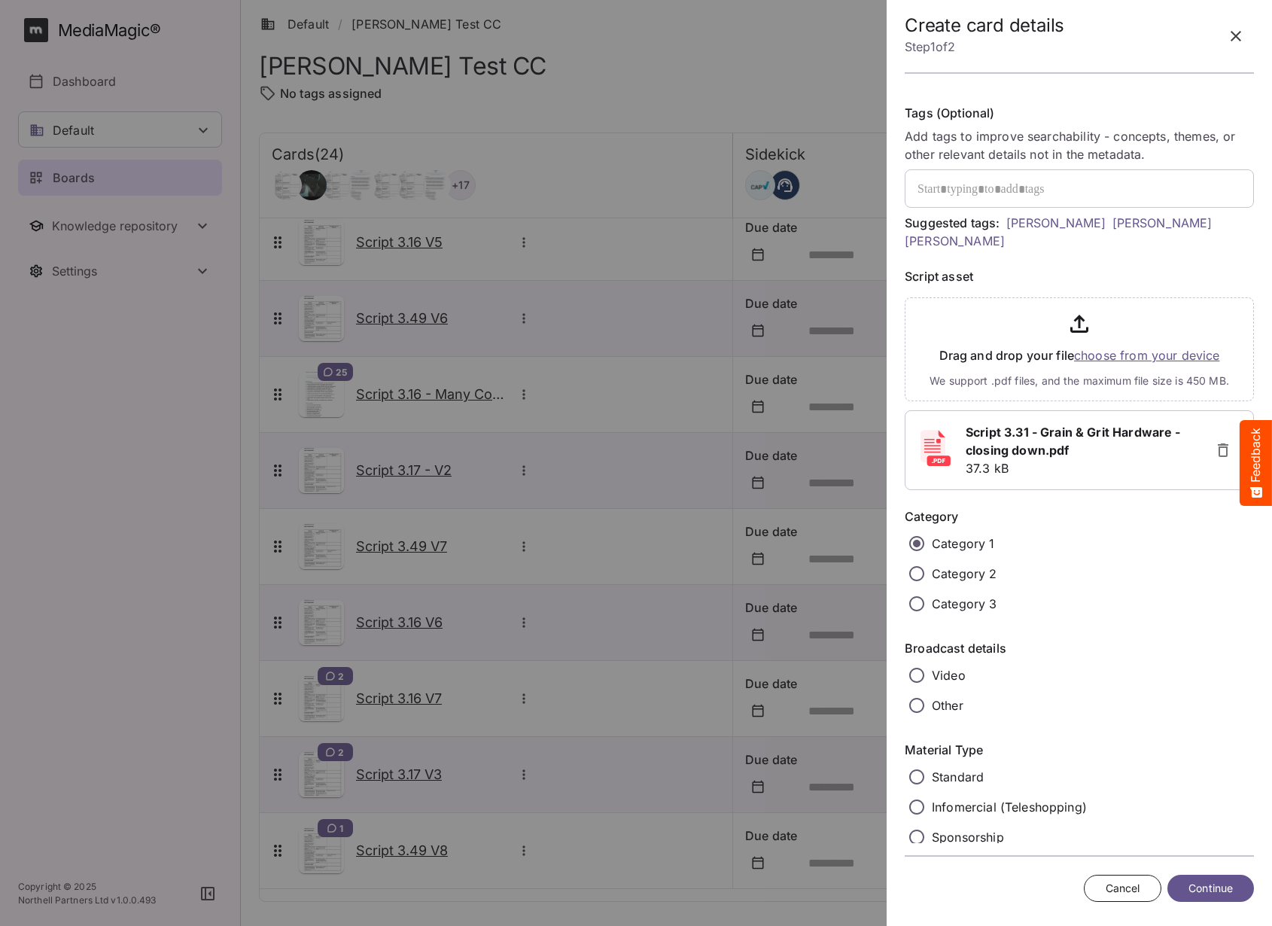
click at [942, 684] on p "Video" at bounding box center [949, 675] width 34 height 18
click at [952, 777] on p "Standard" at bounding box center [958, 777] width 52 height 18
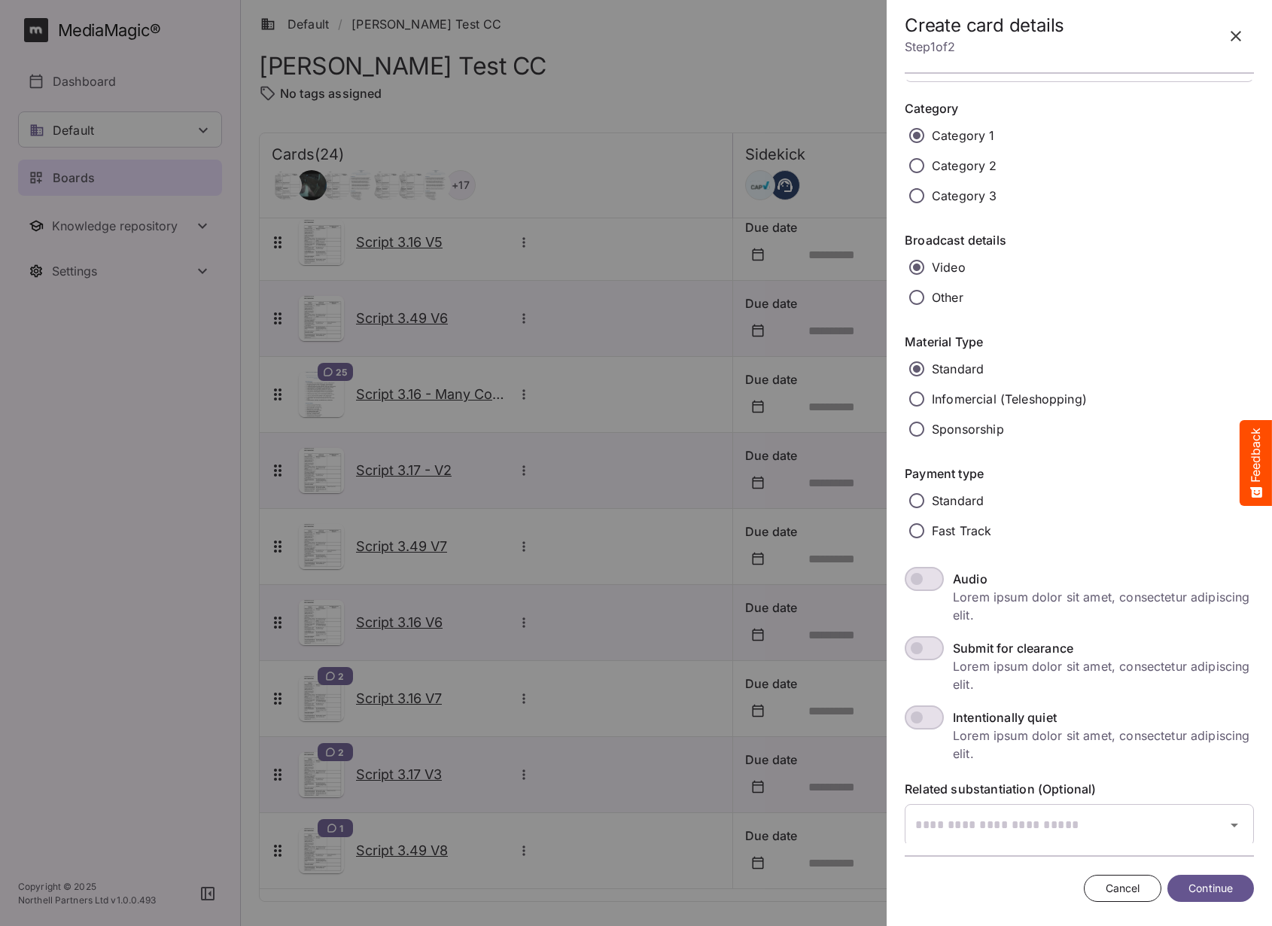
scroll to position [863, 0]
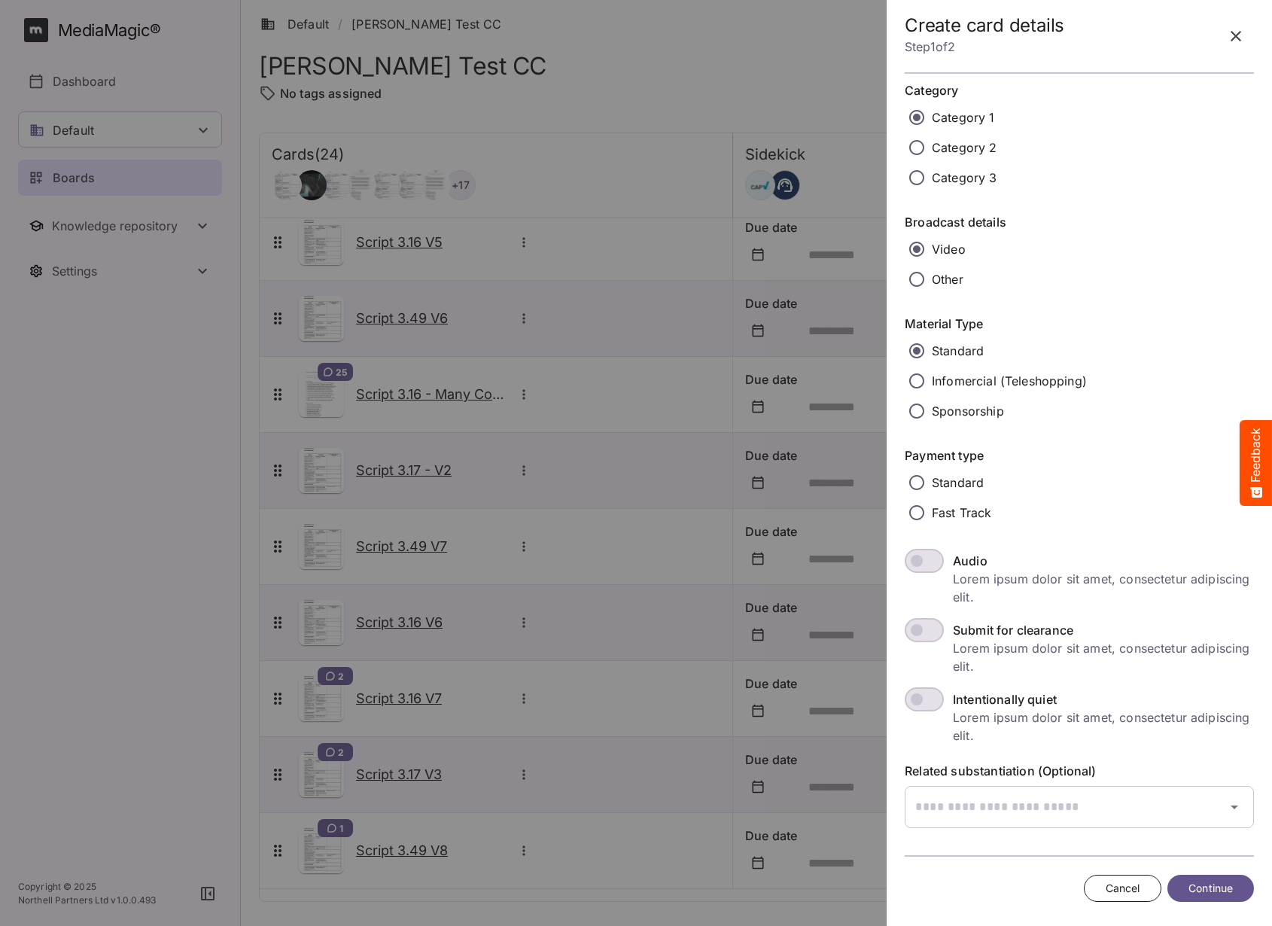
click at [975, 487] on p "Standard" at bounding box center [958, 483] width 52 height 18
click at [1088, 813] on div "Default / Adam Test CC A MediaMagic ® Dashboard Default adrian AMF BasicSearchT…" at bounding box center [636, 459] width 1272 height 919
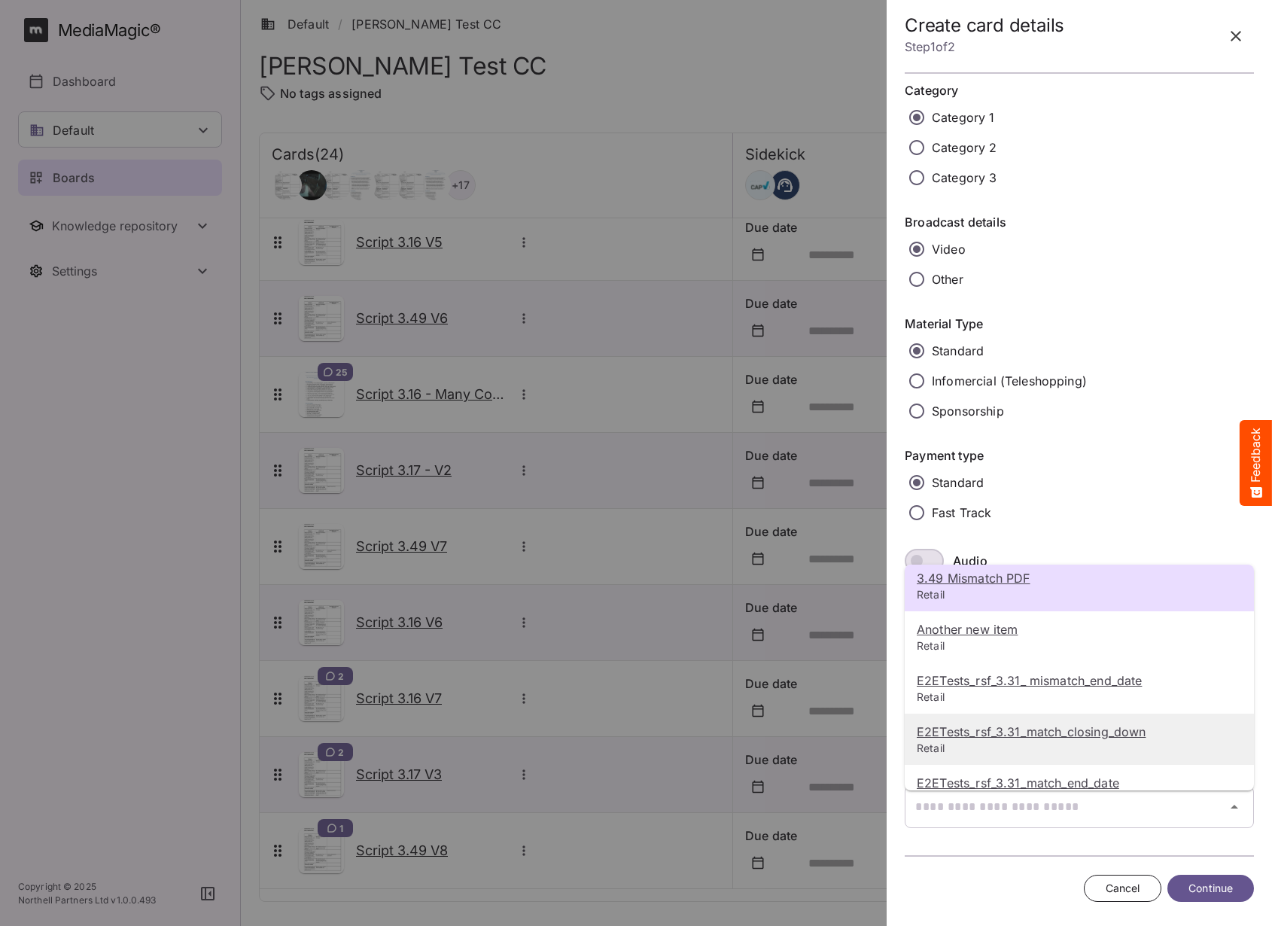
scroll to position [8, 0]
click at [1088, 733] on u "E2ETests_rsf_3.31_match_closing_down" at bounding box center [1031, 727] width 229 height 15
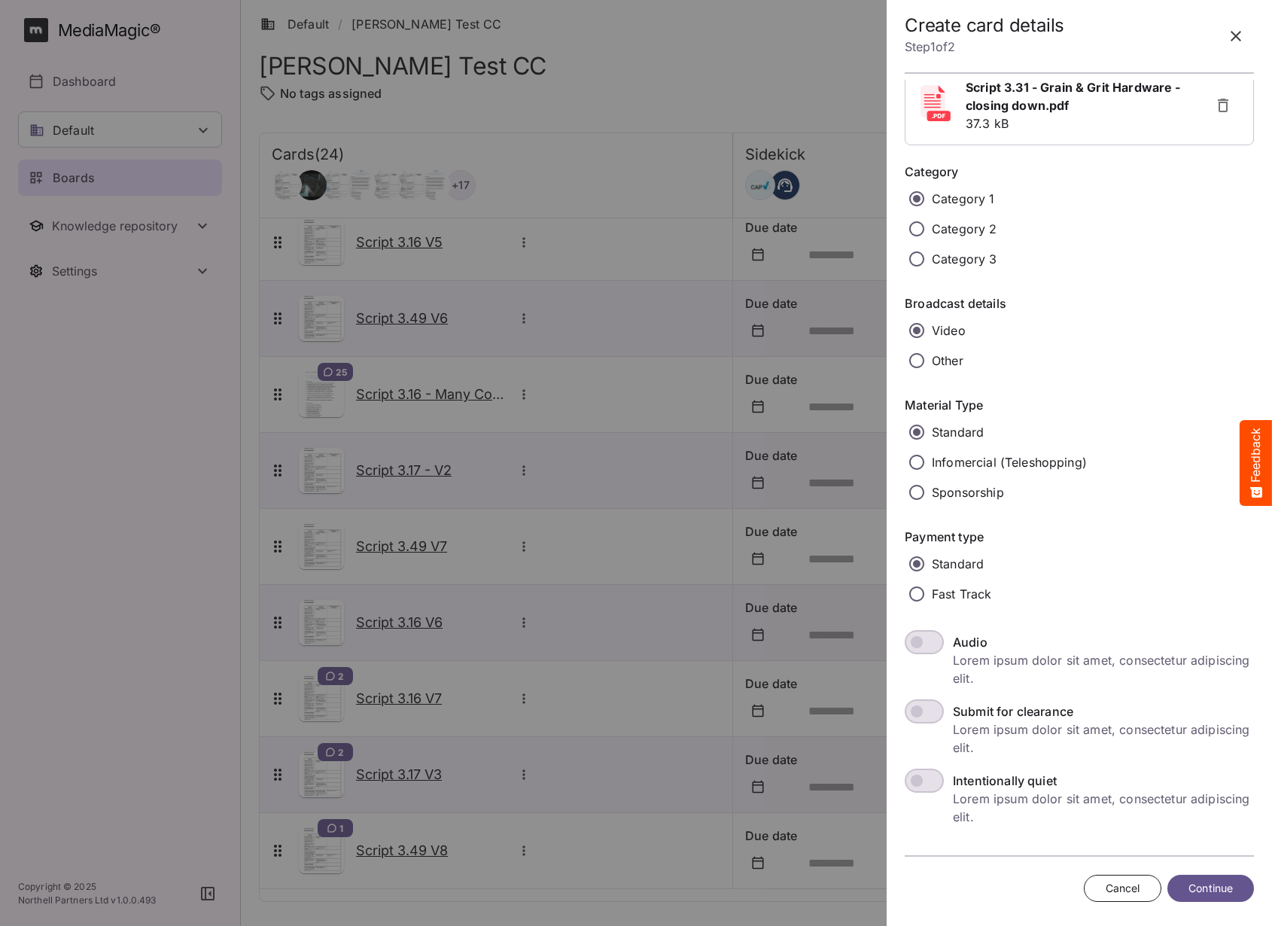
scroll to position [916, 0]
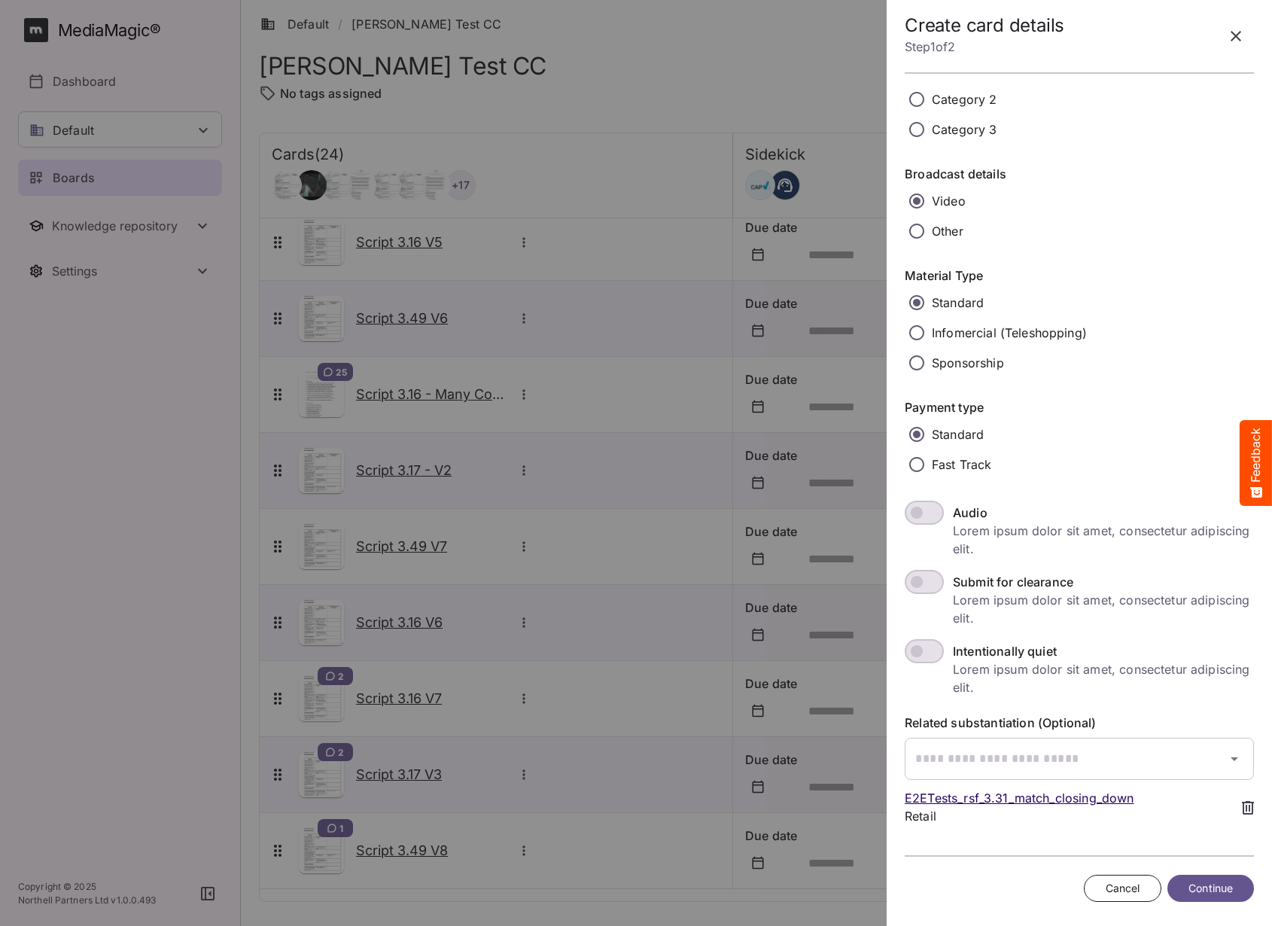
click at [1194, 885] on span "Continue" at bounding box center [1211, 888] width 44 height 19
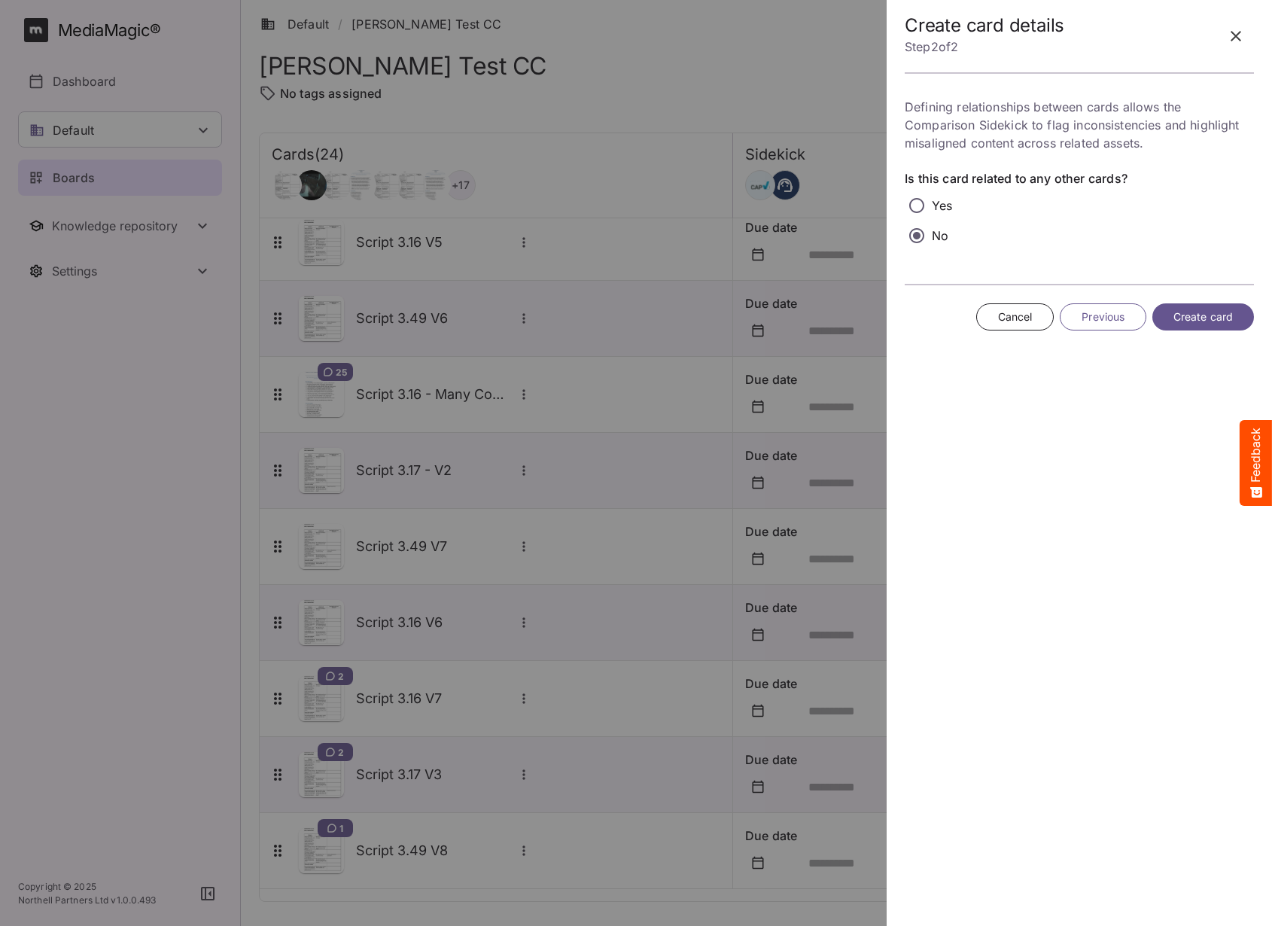
click at [1198, 327] on button "Create card" at bounding box center [1204, 317] width 102 height 28
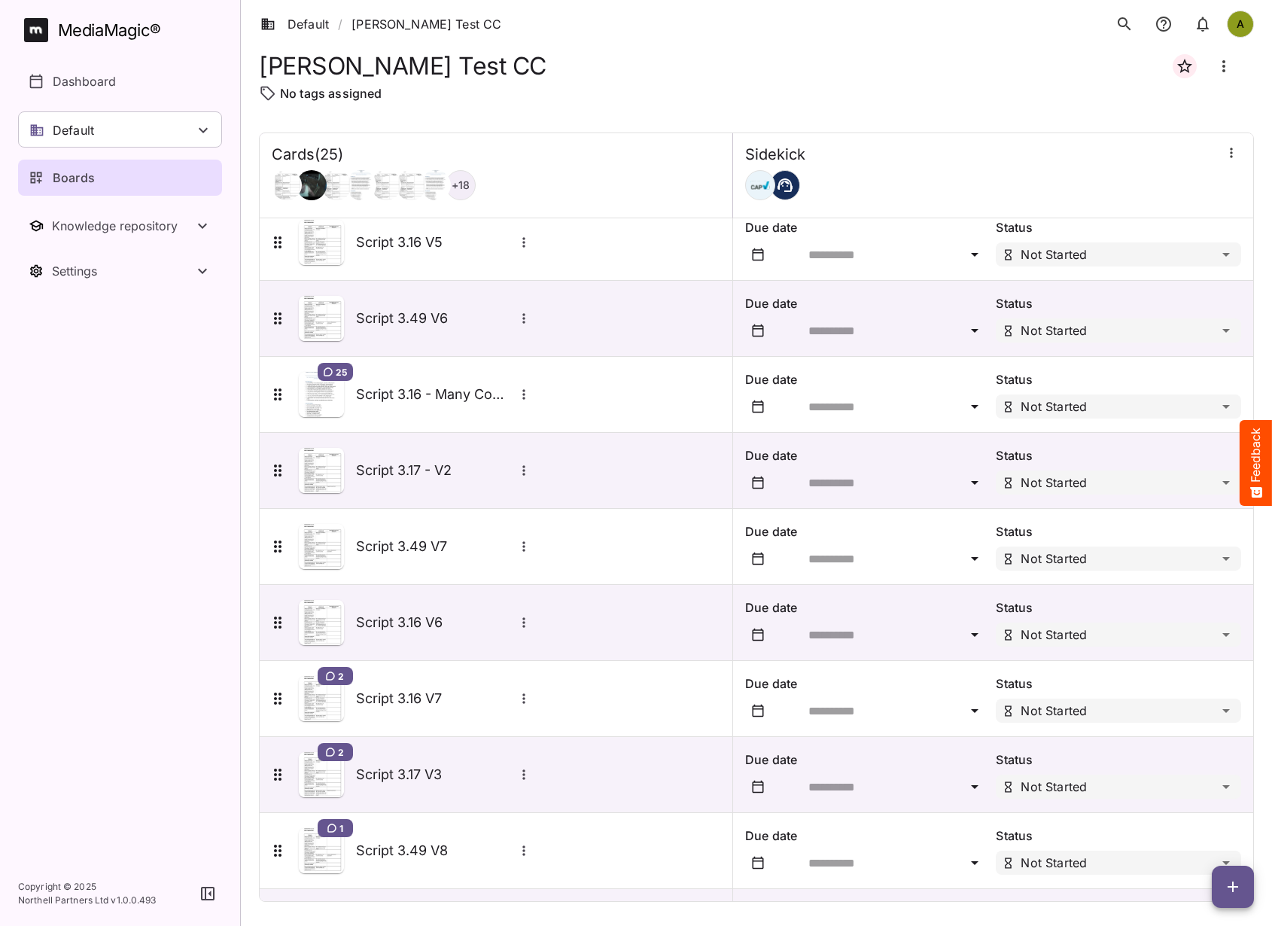
scroll to position [1230, 0]
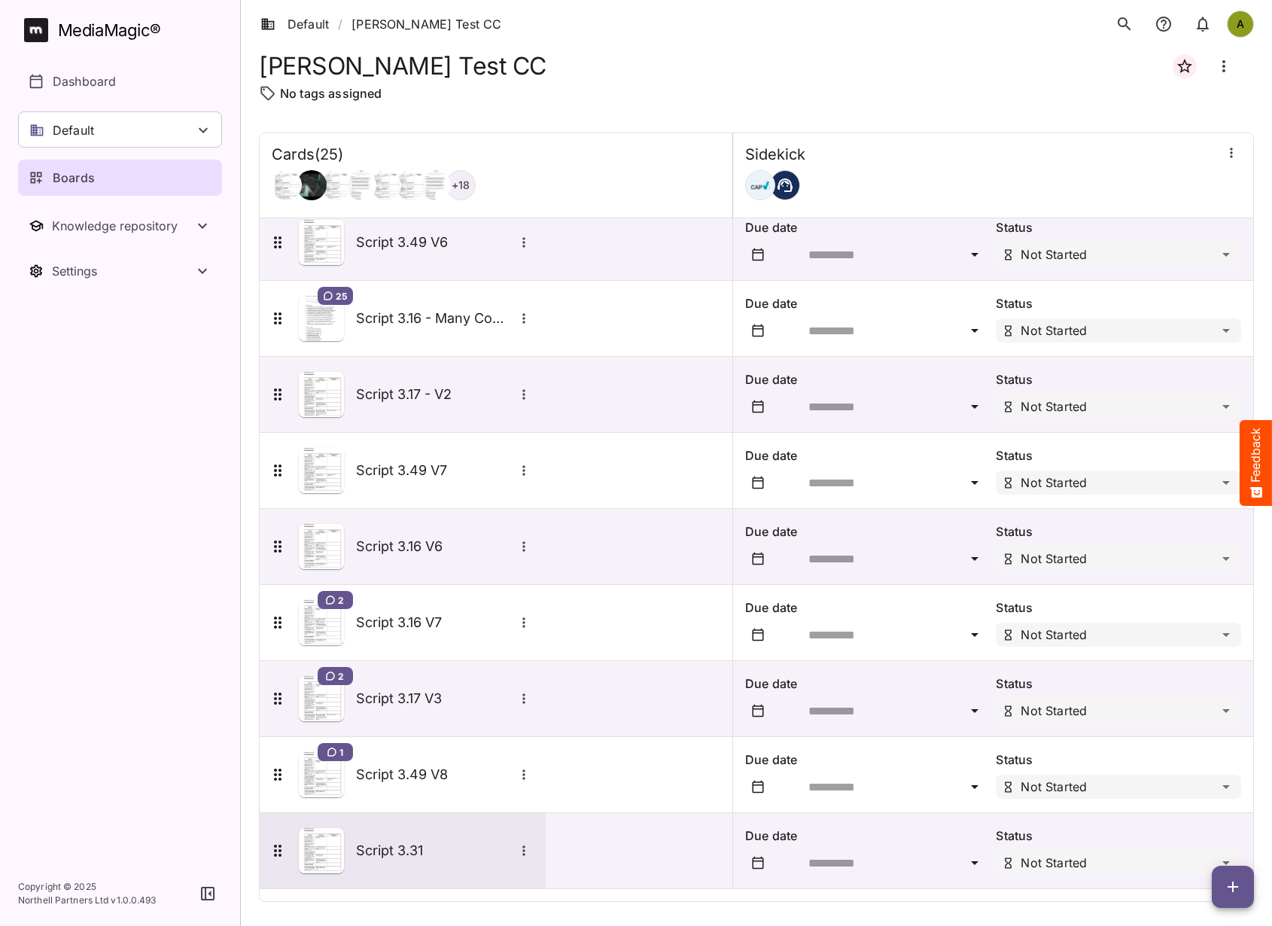
click at [388, 852] on h5 "Script 3.31" at bounding box center [435, 851] width 158 height 18
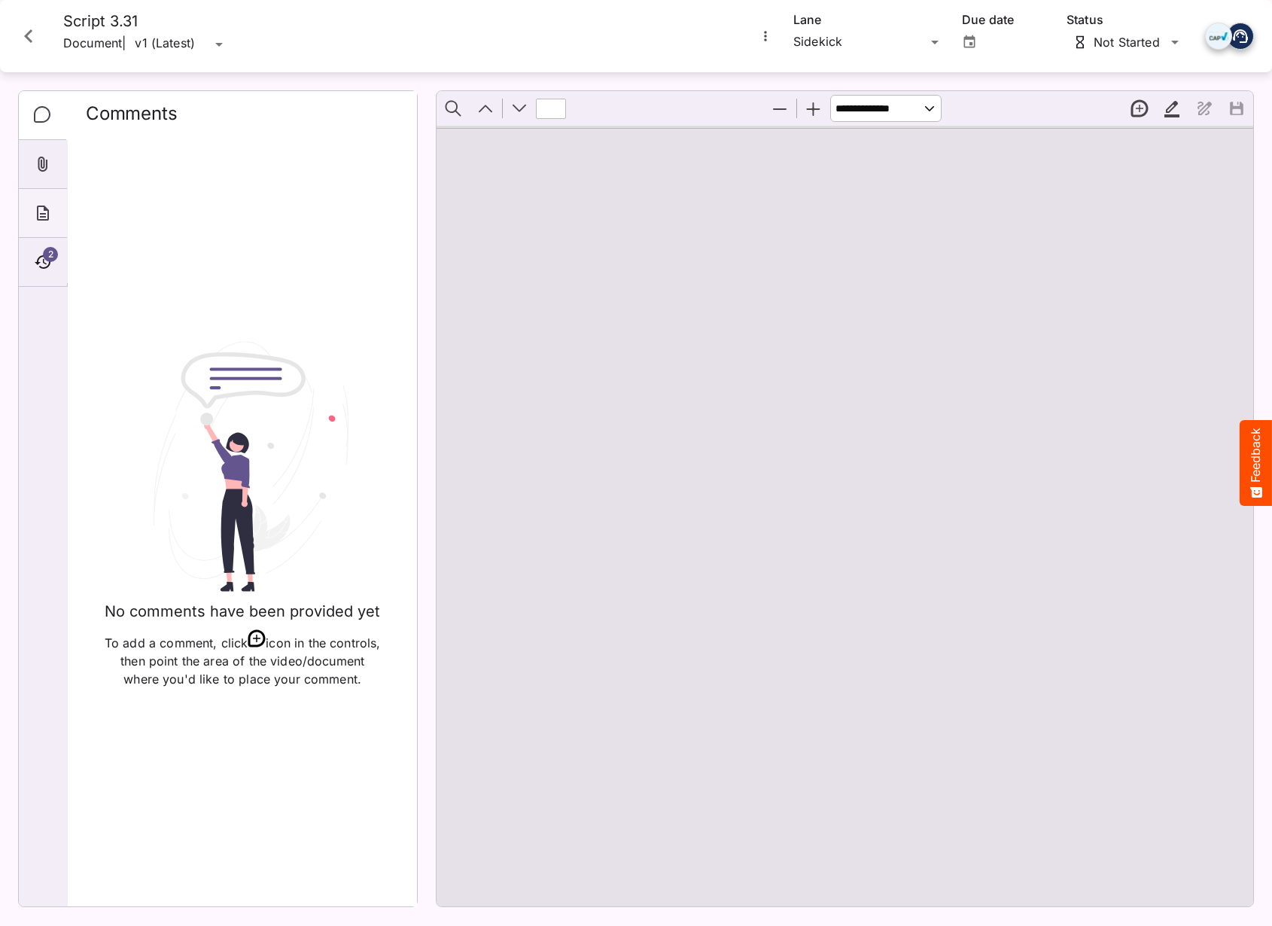
click at [62, 231] on div "About" at bounding box center [43, 213] width 48 height 49
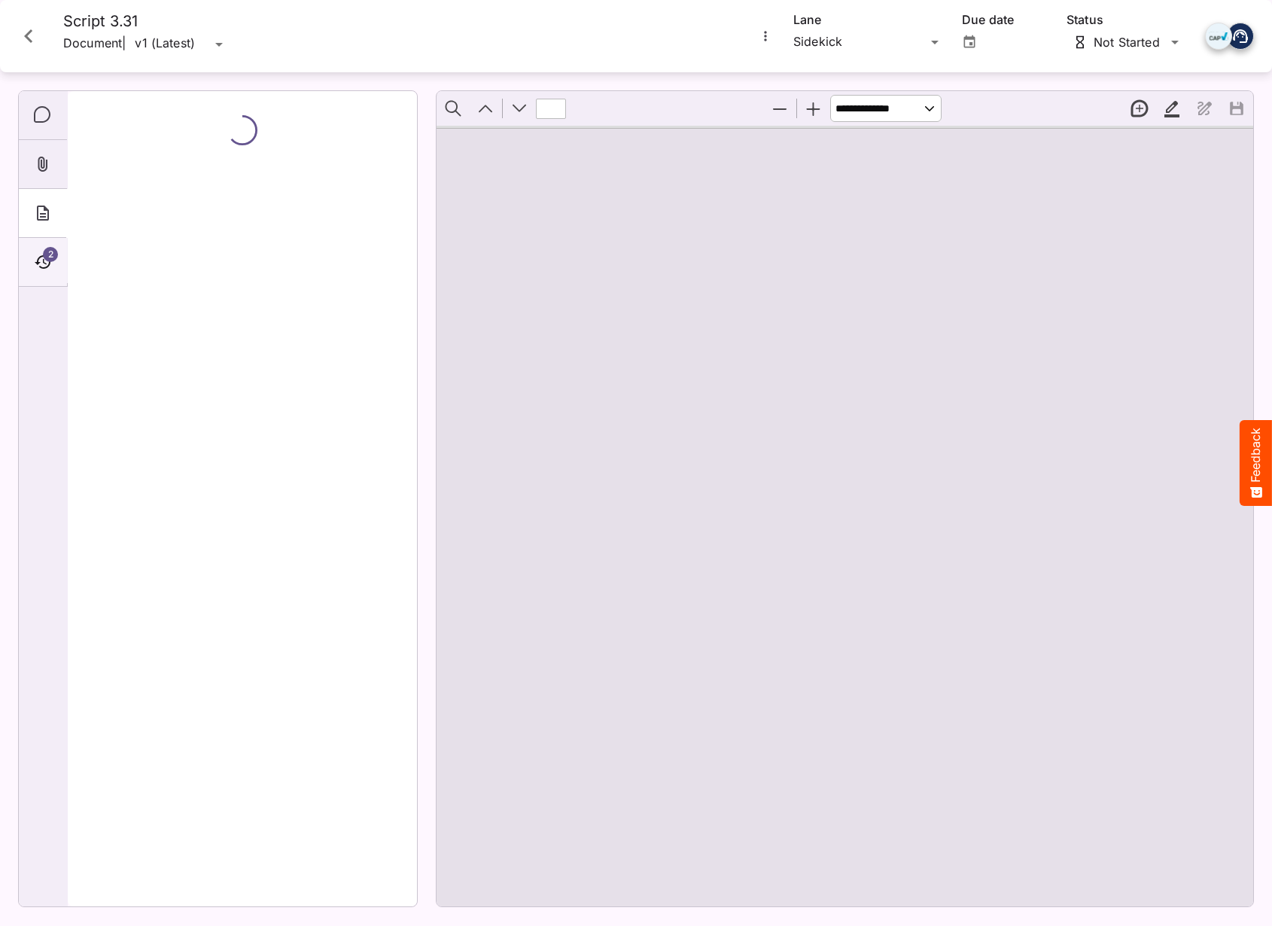
click at [57, 254] on span "2" at bounding box center [50, 254] width 15 height 15
click at [58, 126] on div "Comments" at bounding box center [43, 115] width 48 height 49
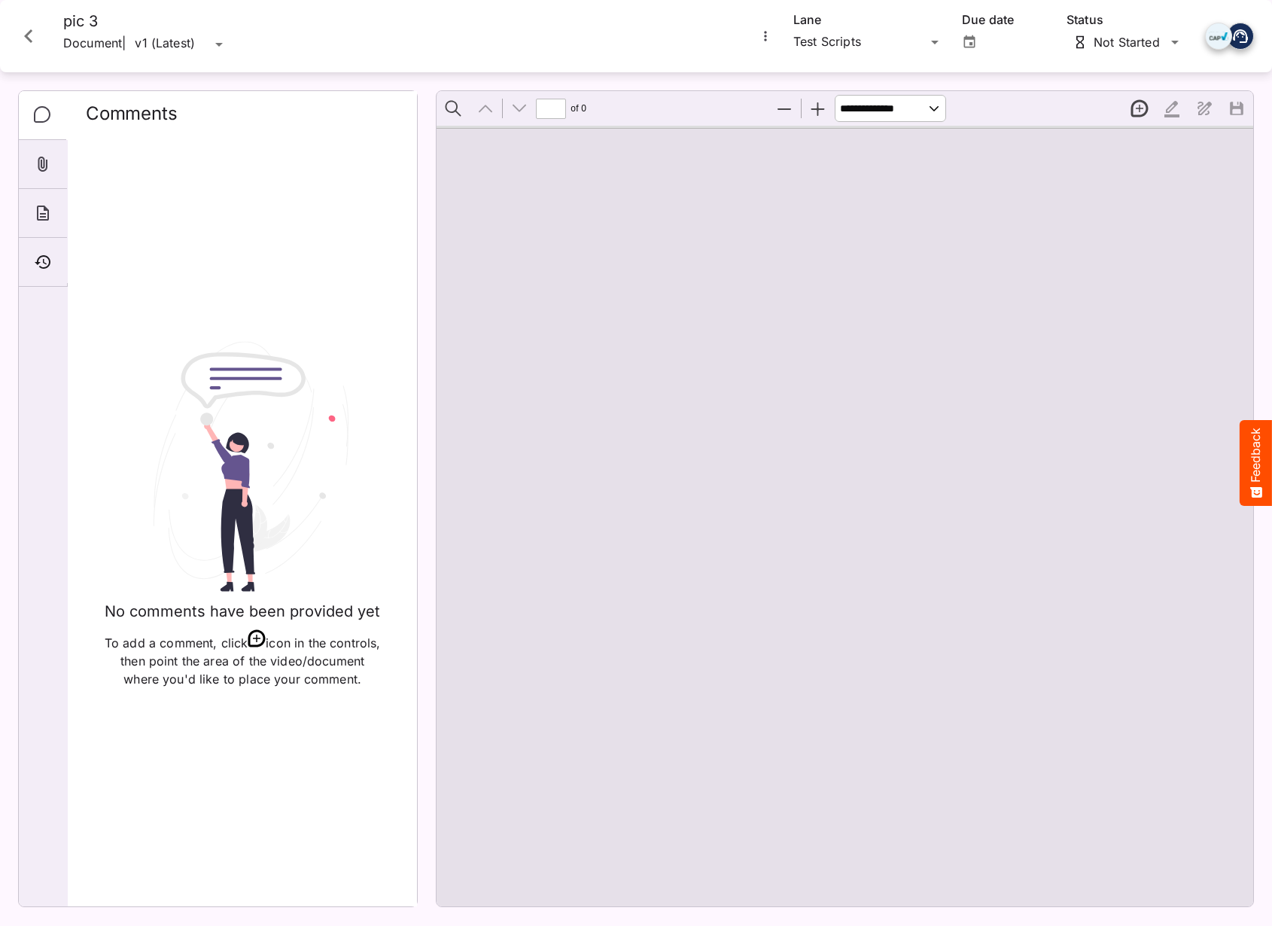
type input "*"
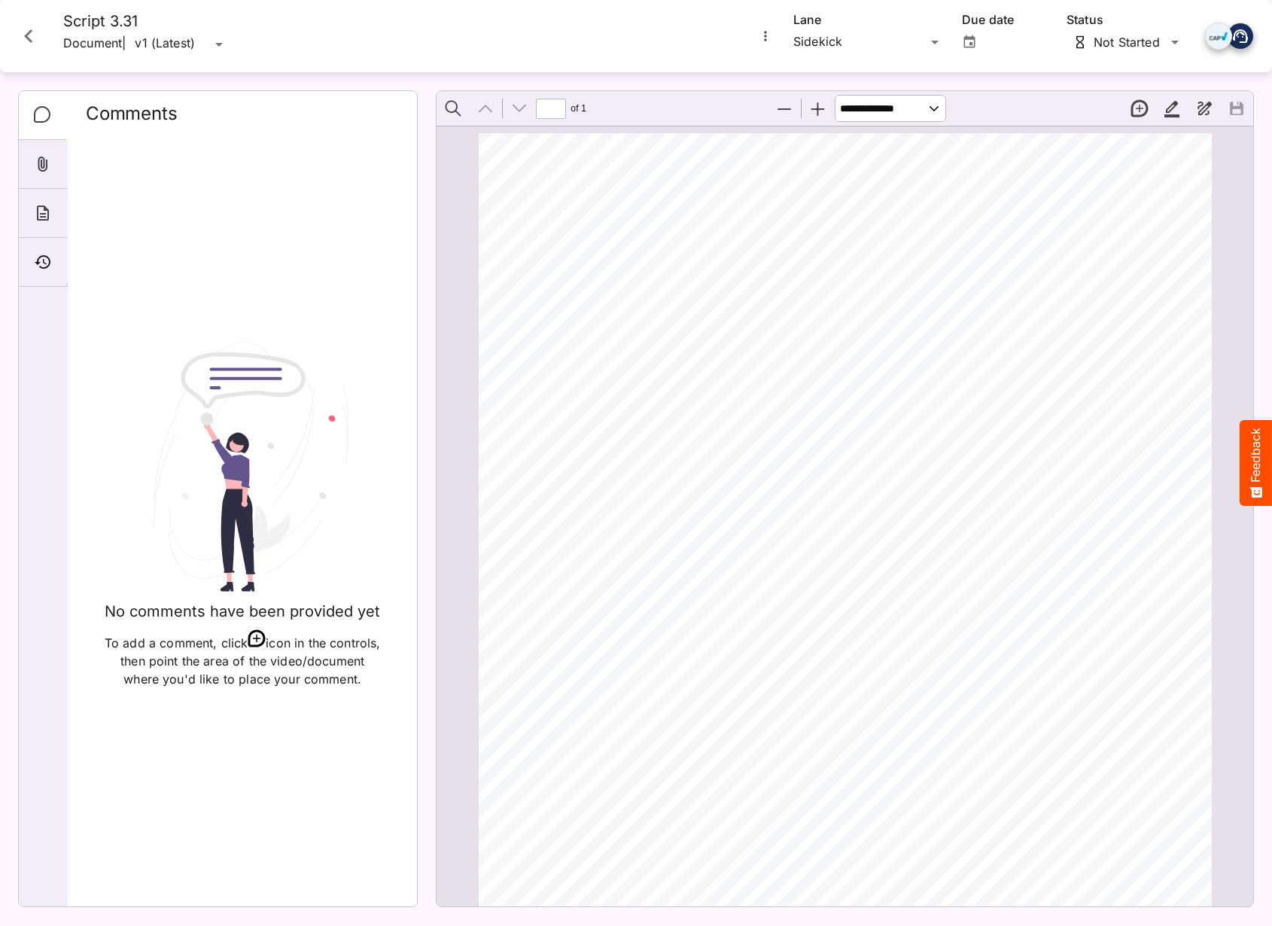
scroll to position [8, 0]
click at [50, 258] on icon "Timeline" at bounding box center [43, 262] width 18 height 18
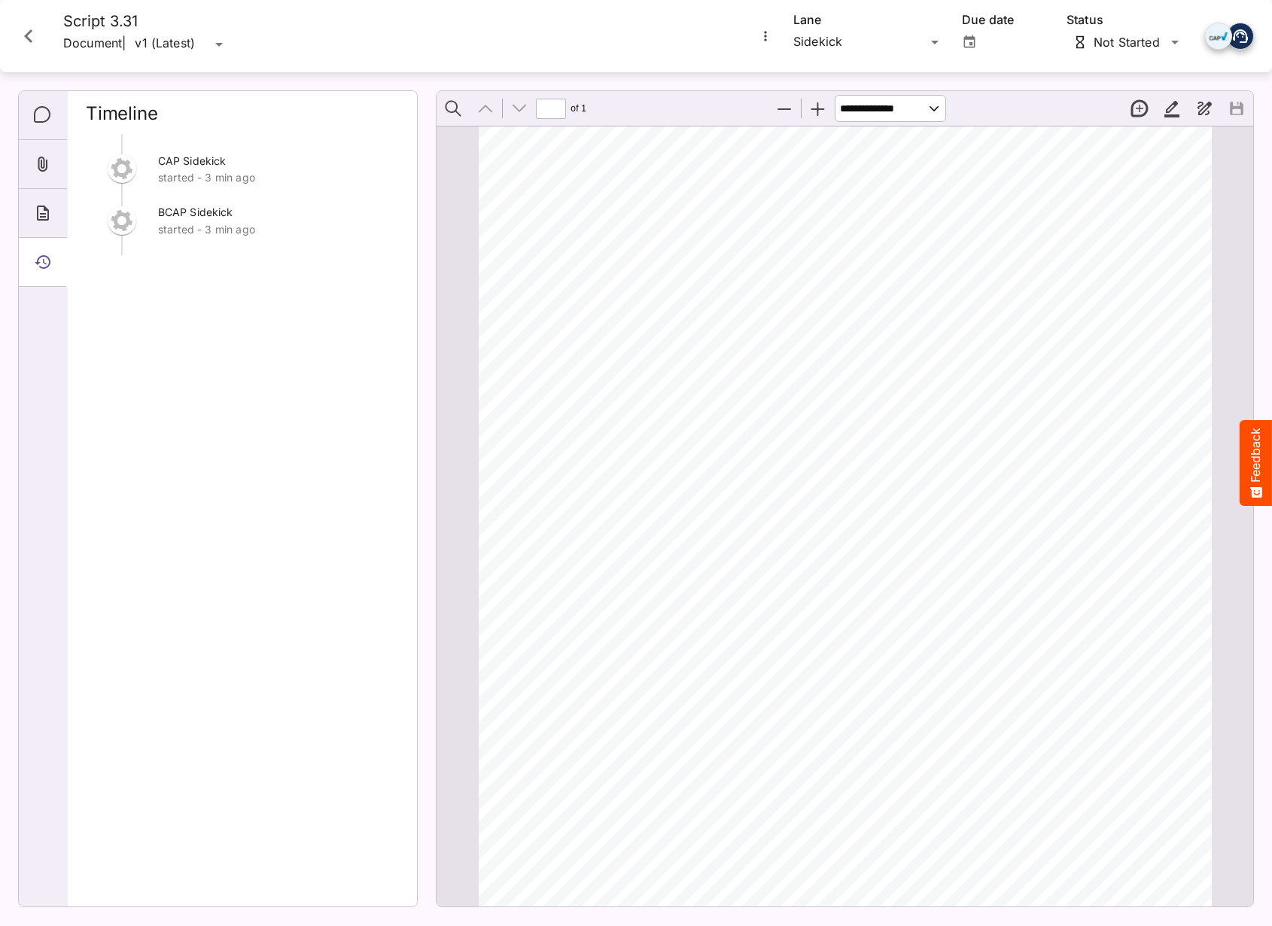
click at [238, 230] on p "started - 3 min ago" at bounding box center [278, 229] width 241 height 15
click at [42, 136] on div "Comments" at bounding box center [43, 115] width 48 height 49
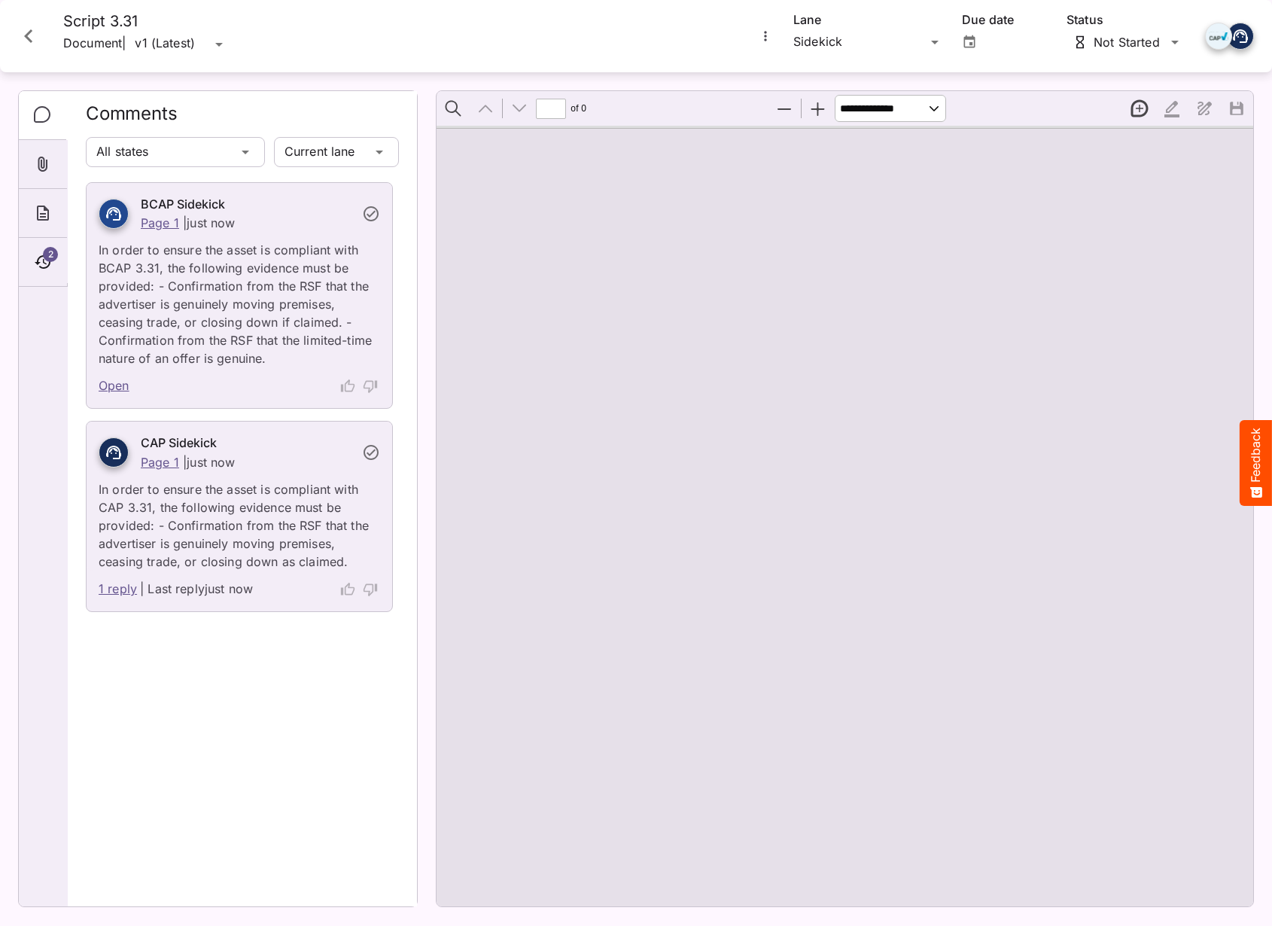
type input "*"
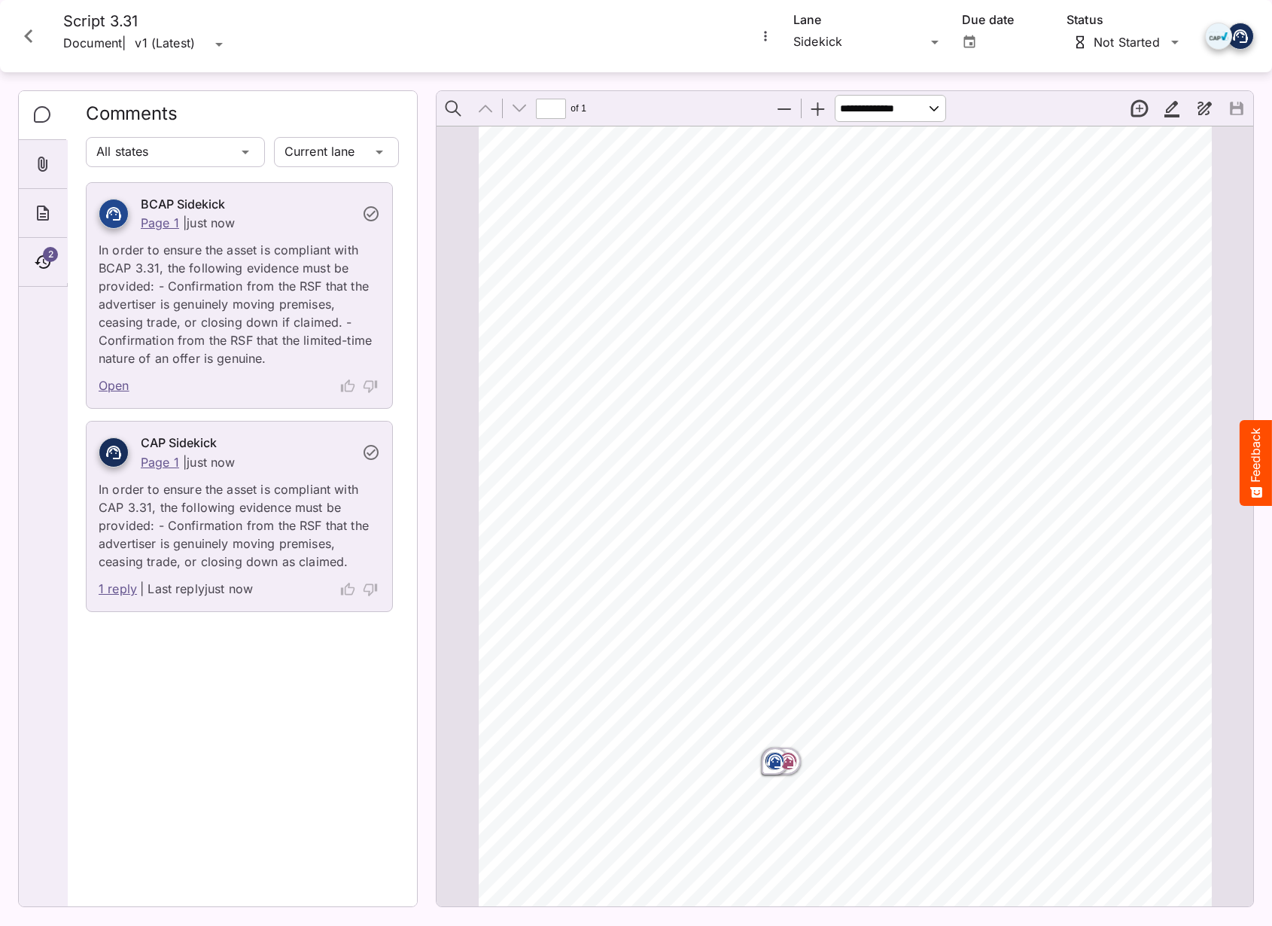
scroll to position [173, 0]
click at [796, 753] on rect "Page ⁨1⁩" at bounding box center [788, 756] width 18 height 18
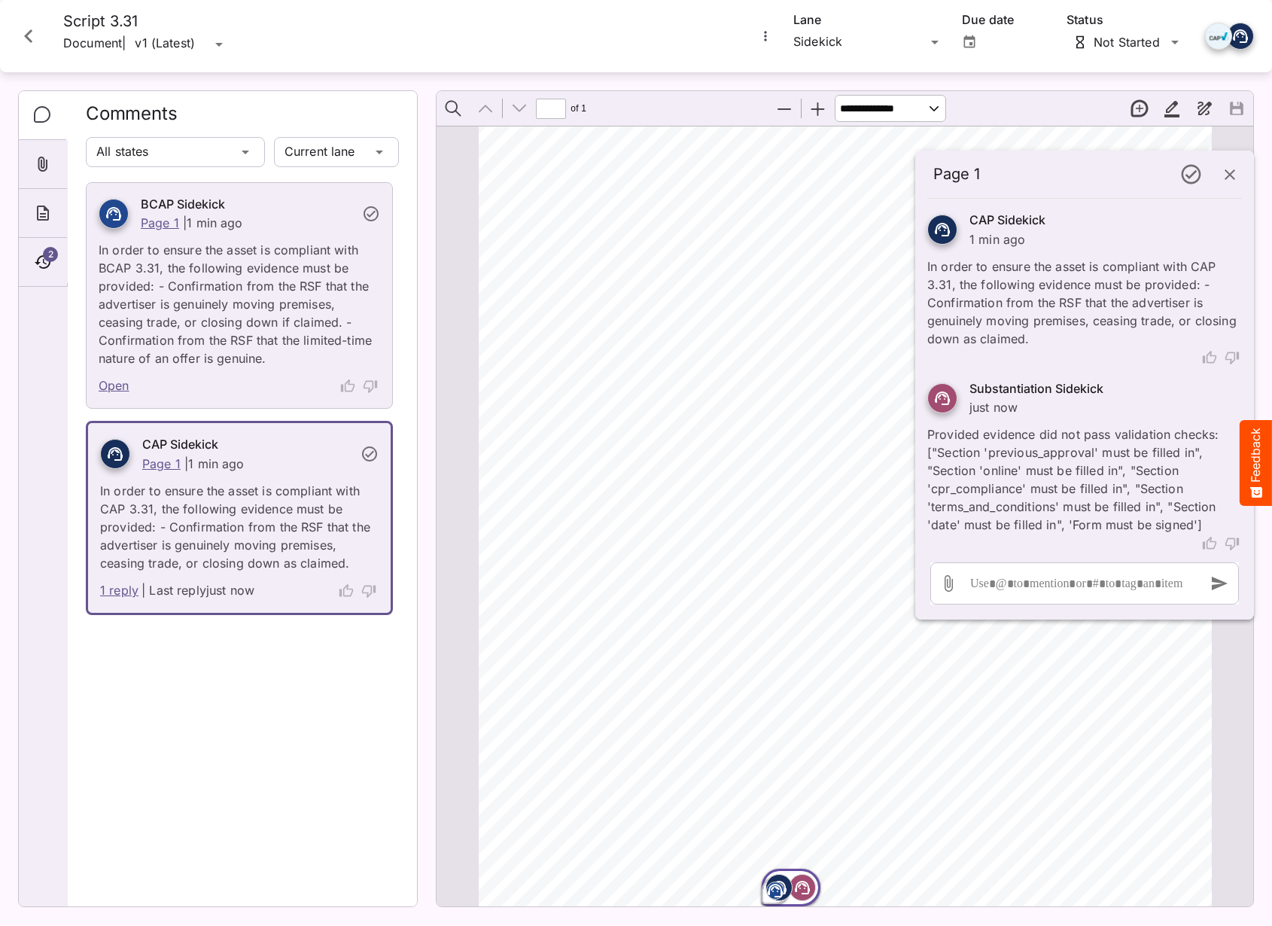
scroll to position [0, 0]
click at [1233, 169] on icon "button" at bounding box center [1230, 175] width 18 height 18
